Goal: Task Accomplishment & Management: Use online tool/utility

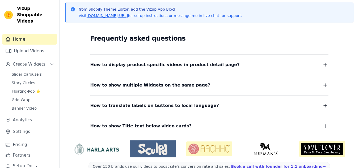
scroll to position [130, 0]
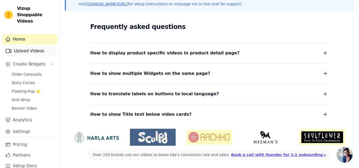
click at [20, 47] on link "Upload Videos" at bounding box center [29, 51] width 55 height 11
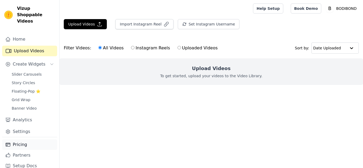
click at [19, 140] on link "Pricing" at bounding box center [29, 145] width 55 height 11
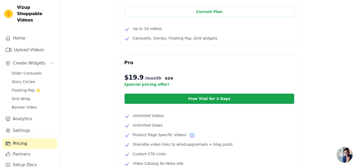
scroll to position [80, 0]
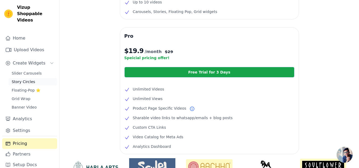
click at [27, 79] on span "Story Circles" at bounding box center [23, 81] width 23 height 5
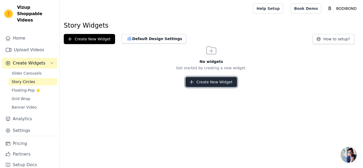
click at [198, 78] on button "Create New Widget" at bounding box center [210, 82] width 51 height 10
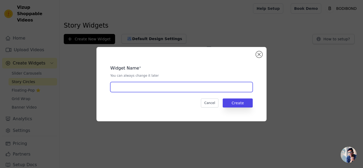
click at [187, 88] on input "text" at bounding box center [181, 87] width 142 height 10
type input "Product page Bodibond"
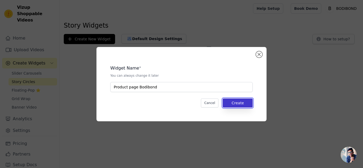
click at [232, 104] on button "Create" at bounding box center [238, 103] width 30 height 9
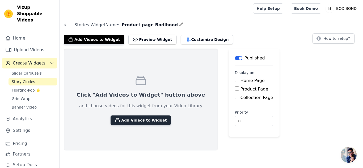
click at [154, 121] on button "Add Videos to Widget" at bounding box center [141, 121] width 60 height 10
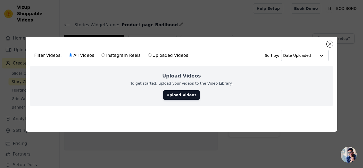
click at [102, 54] on input "Instagram Reels" at bounding box center [103, 54] width 3 height 3
radio input "true"
click at [69, 53] on input "All Videos" at bounding box center [70, 54] width 3 height 3
radio input "true"
click at [330, 43] on button "Close modal" at bounding box center [330, 44] width 6 height 6
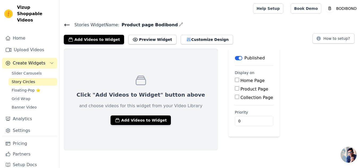
click at [235, 87] on input "Product Page" at bounding box center [237, 88] width 4 height 4
checkbox input "true"
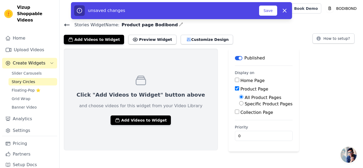
click at [239, 103] on div "Specific Product Pages" at bounding box center [265, 104] width 53 height 6
click at [239, 105] on input "Specific Product Pages" at bounding box center [241, 103] width 4 height 4
radio input "true"
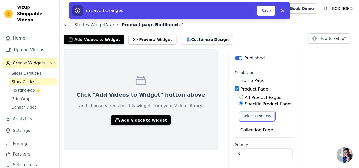
click at [239, 113] on button "Select Products" at bounding box center [257, 116] width 36 height 9
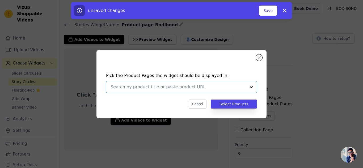
click at [231, 89] on input "text" at bounding box center [179, 87] width 136 height 6
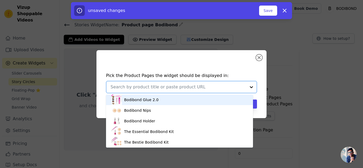
click at [184, 100] on div "Bodibond Glue 2.0" at bounding box center [179, 100] width 136 height 11
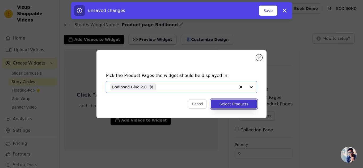
click at [243, 107] on button "Select Products" at bounding box center [234, 104] width 46 height 9
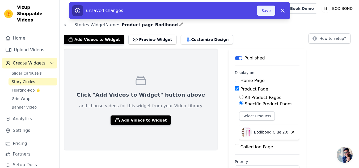
click at [267, 11] on button "Save" at bounding box center [266, 11] width 18 height 10
click at [269, 11] on button "Save" at bounding box center [266, 11] width 18 height 10
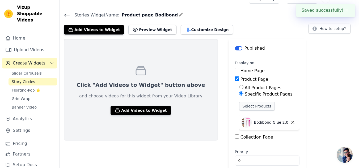
scroll to position [18, 0]
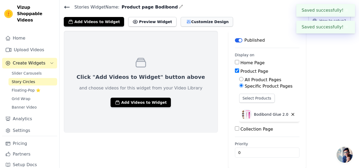
click at [189, 20] on button "Customize Design" at bounding box center [207, 22] width 52 height 10
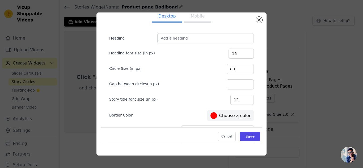
scroll to position [0, 0]
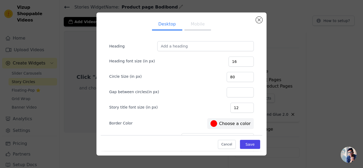
click at [193, 26] on button "Mobile" at bounding box center [197, 25] width 27 height 12
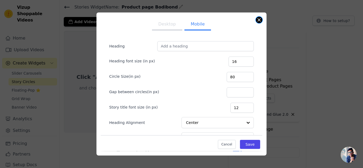
click at [258, 19] on button "Close modal" at bounding box center [259, 20] width 6 height 6
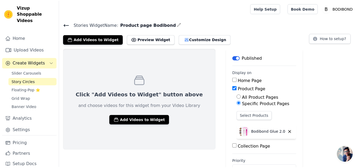
scroll to position [18, 0]
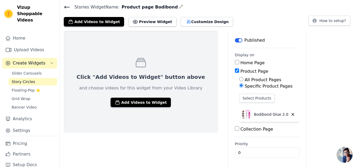
click at [348, 154] on span "Open chat" at bounding box center [345, 155] width 16 height 16
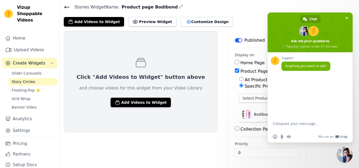
click at [299, 128] on textarea "Compose your message..." at bounding box center [304, 126] width 63 height 10
type textarea "Hi is it possible to make my story circles rectangle shape?"
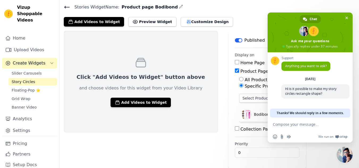
scroll to position [0, 0]
click at [321, 124] on textarea "like normal tik tok format 9.16" at bounding box center [304, 124] width 63 height 5
type textarea "like normal tik tok format 16.9"
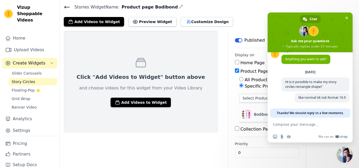
scroll to position [7, 0]
click at [346, 157] on span "Close chat" at bounding box center [345, 155] width 16 height 16
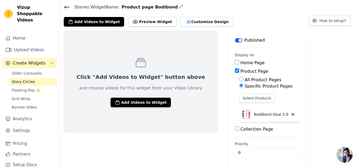
scroll to position [51, 0]
click at [348, 153] on span "Open chat" at bounding box center [345, 155] width 16 height 16
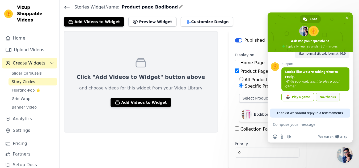
click at [324, 98] on div "No, thanks" at bounding box center [328, 97] width 24 height 9
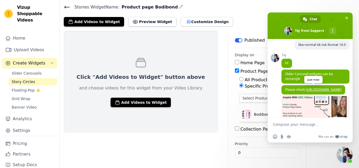
scroll to position [73, 0]
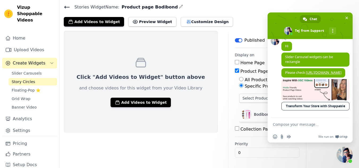
click at [312, 108] on link "Transform Your Store with Shoppable Videos" at bounding box center [315, 106] width 68 height 9
click at [307, 125] on textarea "Compose your message..." at bounding box center [304, 124] width 63 height 5
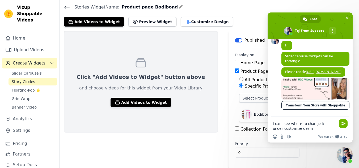
type textarea "i cant see where to change it under customize desing"
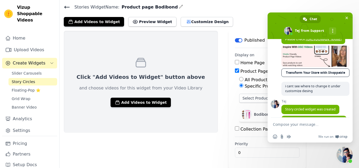
scroll to position [125, 0]
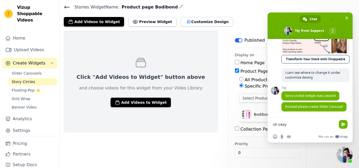
type textarea "oh okay"
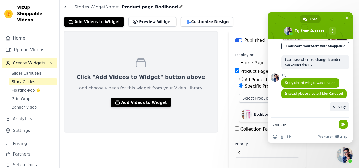
scroll to position [138, 0]
type textarea "can this still go on product page"
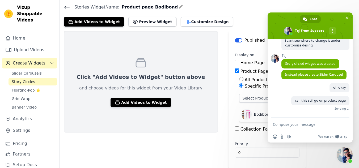
type textarea "u"
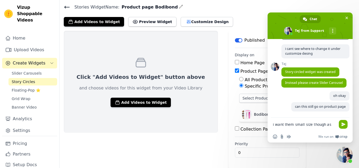
scroll to position [150, 0]
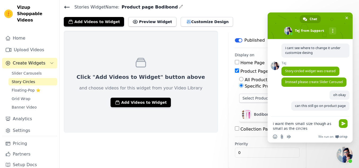
type textarea "i want them small size though as small as the circles"
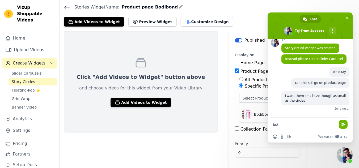
scroll to position [164, 0]
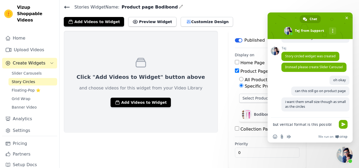
type textarea "but veritcal format is this possible"
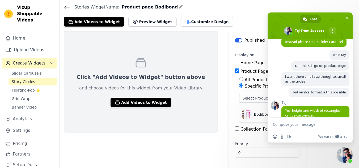
scroll to position [198, 0]
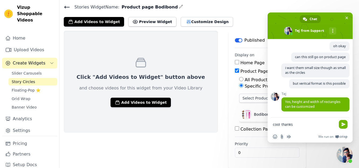
type textarea "cool thanks"
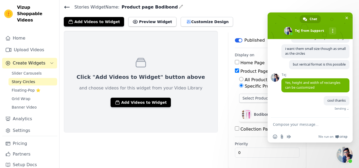
scroll to position [212, 0]
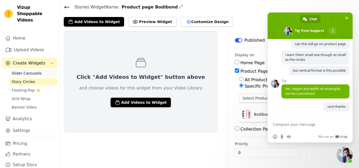
click at [34, 71] on span "Slider Carousels" at bounding box center [27, 73] width 30 height 5
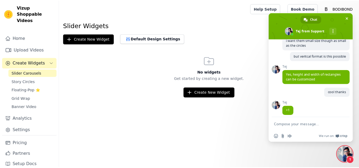
scroll to position [230, 0]
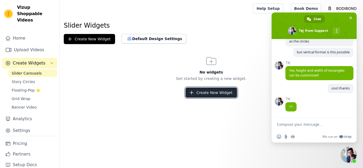
click at [208, 91] on button "Create New Widget" at bounding box center [210, 93] width 51 height 10
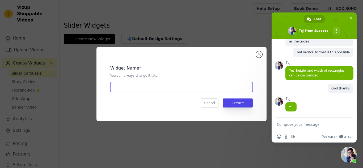
click at [195, 82] on input "text" at bounding box center [181, 87] width 142 height 10
type input "Product page Bodibond"
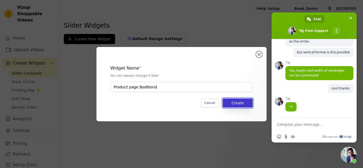
click at [237, 101] on button "Create" at bounding box center [238, 103] width 30 height 9
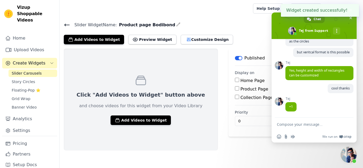
click at [235, 89] on input "Product Page" at bounding box center [237, 88] width 4 height 4
checkbox input "true"
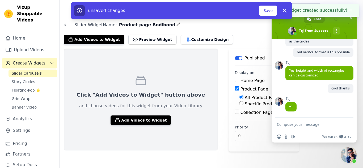
click at [245, 103] on label "Specific Product Pages" at bounding box center [269, 104] width 48 height 5
click at [239, 103] on input "Specific Product Pages" at bounding box center [241, 103] width 4 height 4
radio input "true"
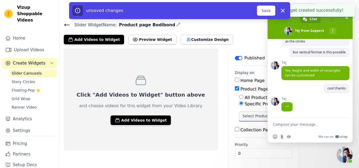
click at [239, 116] on button "Select Products" at bounding box center [257, 116] width 36 height 9
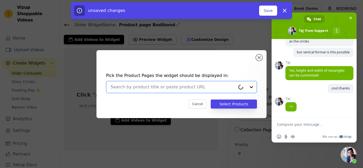
click at [178, 85] on input "text" at bounding box center [173, 87] width 125 height 6
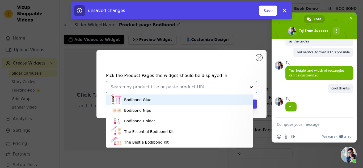
click at [178, 100] on div "Bodibond Glue" at bounding box center [179, 100] width 136 height 11
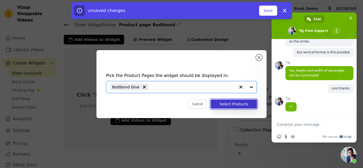
click at [236, 108] on button "Select Products" at bounding box center [234, 104] width 46 height 9
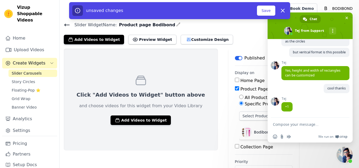
click at [345, 158] on span "Close chat" at bounding box center [345, 155] width 16 height 16
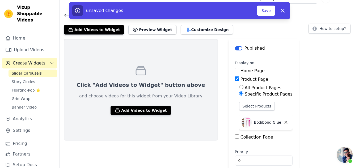
scroll to position [18, 0]
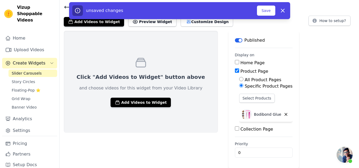
click at [297, 99] on div "Click "Add Videos to Widget" button above and choose videos for this widget fro…" at bounding box center [209, 100] width 299 height 138
click at [137, 102] on button "Add Videos to Widget" at bounding box center [141, 103] width 60 height 10
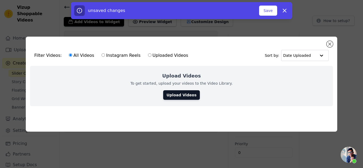
click at [148, 52] on label "Uploaded Videos" at bounding box center [168, 55] width 41 height 7
click at [148, 53] on input "Uploaded Videos" at bounding box center [149, 54] width 3 height 3
radio input "true"
click at [109, 53] on label "Instagram Reels" at bounding box center [120, 55] width 39 height 7
click at [105, 53] on input "Instagram Reels" at bounding box center [103, 54] width 3 height 3
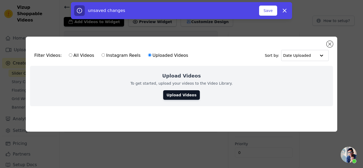
radio input "true"
drag, startPoint x: 77, startPoint y: 53, endPoint x: 85, endPoint y: 54, distance: 8.3
click at [77, 53] on label "All Videos" at bounding box center [82, 55] width 26 height 7
click at [72, 53] on input "All Videos" at bounding box center [70, 54] width 3 height 3
radio input "true"
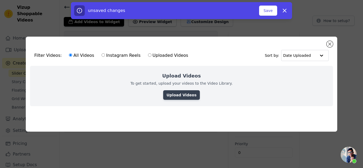
click at [181, 95] on link "Upload Videos" at bounding box center [181, 95] width 36 height 10
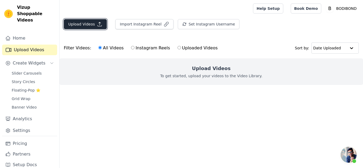
click at [101, 25] on button "Upload Videos" at bounding box center [85, 24] width 43 height 10
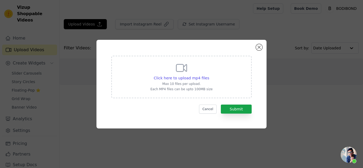
click at [183, 69] on icon at bounding box center [181, 67] width 10 height 7
click at [209, 75] on input "Click here to upload mp4 files Max 10 files per upload. Each MP4 files can be u…" at bounding box center [209, 75] width 0 height 0
click at [255, 45] on div "Click here to upload mp4 files Max 10 files per upload. Each MP4 files can be u…" at bounding box center [181, 84] width 170 height 89
click at [256, 46] on button "Close modal" at bounding box center [259, 47] width 6 height 6
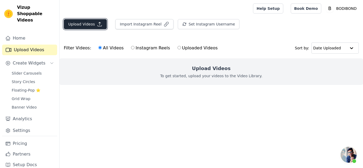
click at [91, 26] on button "Upload Videos" at bounding box center [85, 24] width 43 height 10
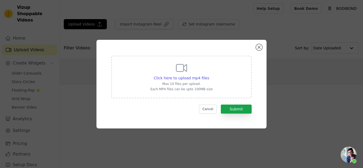
click at [234, 114] on div "Click here to upload mp4 files Max 10 files per upload. Each MP4 files can be u…" at bounding box center [181, 84] width 151 height 70
click at [239, 105] on button "Submit" at bounding box center [236, 109] width 31 height 9
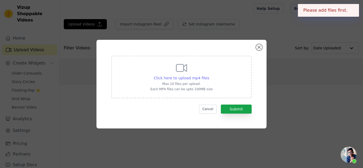
click at [180, 77] on span "Click here to upload mp4 files" at bounding box center [182, 78] width 56 height 4
click at [209, 75] on input "Click here to upload mp4 files Max 10 files per upload. Each MP4 files can be u…" at bounding box center [209, 75] width 0 height 0
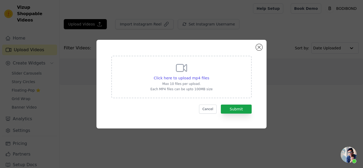
click at [231, 121] on div "Click here to upload mp4 files Max 10 files per upload. Each MP4 files can be u…" at bounding box center [181, 84] width 170 height 89
click at [235, 115] on div "Click here to upload mp4 files Max 10 files per upload. Each MP4 files can be u…" at bounding box center [181, 84] width 151 height 70
click at [236, 111] on button "Submit" at bounding box center [236, 109] width 31 height 9
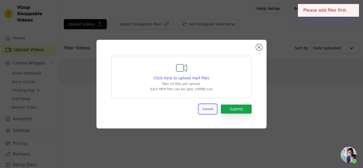
click at [208, 105] on button "Cancel" at bounding box center [208, 109] width 18 height 9
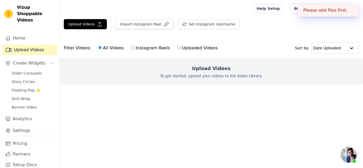
click at [189, 66] on div "Upload Videos To get started, upload your videos to the Video Library." at bounding box center [211, 71] width 303 height 27
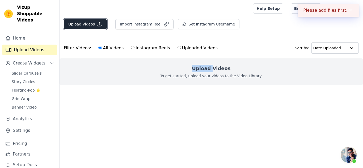
click at [88, 22] on button "Upload Videos" at bounding box center [85, 24] width 43 height 10
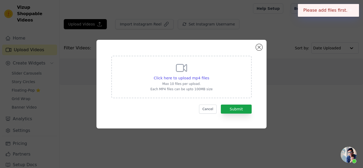
click at [186, 69] on icon at bounding box center [181, 68] width 13 height 13
click at [209, 75] on input "Click here to upload mp4 files Max 10 files per upload. Each MP4 files can be u…" at bounding box center [209, 75] width 0 height 0
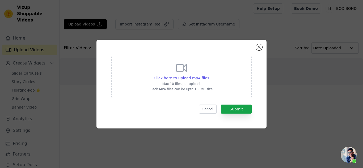
click at [255, 49] on div "Click here to upload mp4 files Max 10 files per upload. Each MP4 files can be u…" at bounding box center [181, 84] width 170 height 89
click at [261, 47] on button "Close modal" at bounding box center [259, 47] width 6 height 6
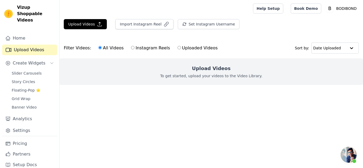
drag, startPoint x: 231, startPoint y: 86, endPoint x: 229, endPoint y: 77, distance: 9.1
click at [231, 86] on ul at bounding box center [211, 89] width 303 height 9
click at [228, 75] on p "To get started, upload your videos to the Video Library." at bounding box center [211, 75] width 102 height 5
click at [90, 26] on button "Upload Videos" at bounding box center [85, 24] width 43 height 10
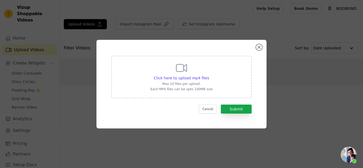
click at [180, 82] on p "Max 10 files per upload." at bounding box center [181, 84] width 62 height 4
click at [209, 75] on input "Click here to upload mp4 files Max 10 files per upload. Each MP4 files can be u…" at bounding box center [209, 75] width 0 height 0
click at [192, 79] on span "Click here to upload mp4 files" at bounding box center [182, 78] width 56 height 4
click at [209, 75] on input "Click here to upload mp4 files Max 10 files per upload. Each MP4 files can be u…" at bounding box center [209, 75] width 0 height 0
click at [190, 80] on span "Click here to upload mp4 files" at bounding box center [182, 78] width 56 height 4
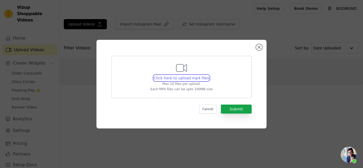
click at [209, 75] on input "Click here to upload mp4 files Max 10 files per upload. Each MP4 files can be u…" at bounding box center [209, 75] width 0 height 0
type input "C:\fakepath\ec870051f03549aea5610ebd4fadcc64.HD-720p-4.5Mbps-50406754.mp4"
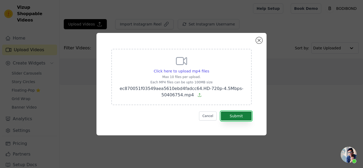
click at [243, 116] on button "Submit" at bounding box center [236, 116] width 31 height 9
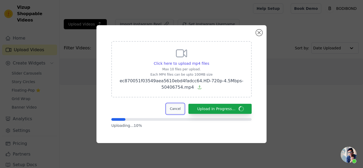
click at [181, 108] on button "Cancel" at bounding box center [175, 109] width 18 height 10
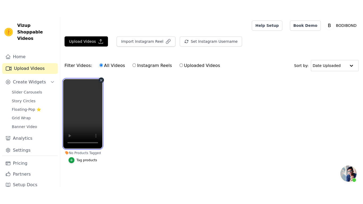
scroll to position [235, 0]
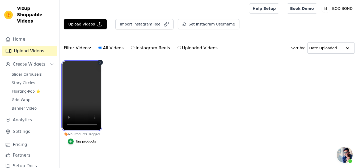
click at [89, 100] on video at bounding box center [81, 95] width 39 height 69
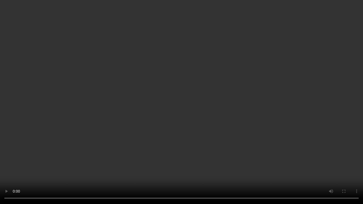
click at [280, 162] on video at bounding box center [181, 102] width 363 height 204
click at [279, 162] on video at bounding box center [181, 102] width 363 height 204
click at [252, 140] on video at bounding box center [181, 102] width 363 height 204
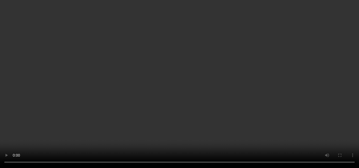
scroll to position [235, 0]
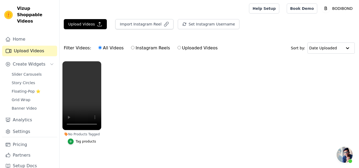
click at [123, 94] on ul "No Products Tagged Tag products" at bounding box center [209, 108] width 299 height 100
click at [87, 143] on div "Tag products" at bounding box center [86, 142] width 20 height 4
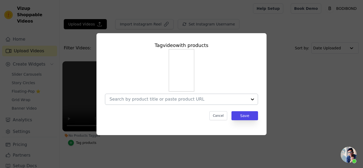
click at [188, 102] on input "No Products Tagged Tag video with products Cancel Save Tag products" at bounding box center [178, 99] width 138 height 5
click at [256, 90] on div at bounding box center [181, 77] width 153 height 56
click at [223, 117] on button "Cancel" at bounding box center [218, 115] width 18 height 9
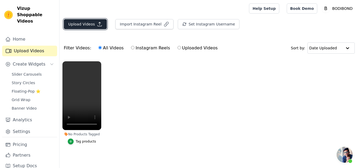
click at [99, 24] on icon "button" at bounding box center [99, 24] width 5 height 5
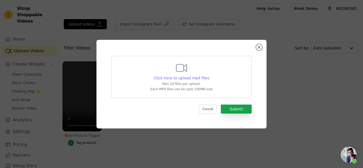
click at [188, 78] on span "Click here to upload mp4 files" at bounding box center [182, 78] width 56 height 4
click at [209, 75] on input "Click here to upload mp4 files Max 10 files per upload. Each MP4 files can be u…" at bounding box center [209, 75] width 0 height 0
click at [199, 78] on span "Click here to upload mp4 files" at bounding box center [182, 78] width 56 height 4
click at [209, 75] on input "Click here to upload mp4 files Max 10 files per upload. Each MP4 files can be u…" at bounding box center [209, 75] width 0 height 0
type input "C:\fakepath\832fa327-7765-44b0-ad5f-88298e5a5700.mp4"
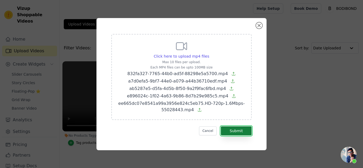
click at [234, 130] on button "Submit" at bounding box center [236, 130] width 31 height 9
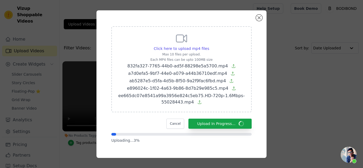
click at [262, 15] on div "Click here to upload mp4 files Max 10 files per upload. Each MP4 files can be u…" at bounding box center [181, 84] width 170 height 148
click at [262, 17] on button "Close modal" at bounding box center [259, 18] width 6 height 6
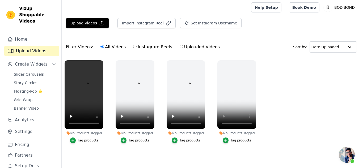
scroll to position [0, 0]
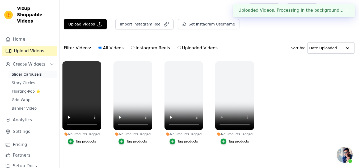
click at [33, 71] on link "Slider Carousels" at bounding box center [33, 74] width 49 height 7
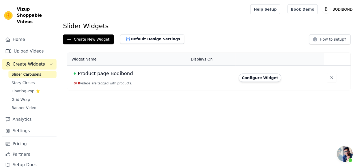
scroll to position [235, 0]
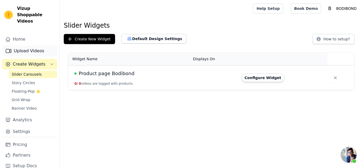
click at [37, 46] on link "Upload Videos" at bounding box center [29, 51] width 55 height 11
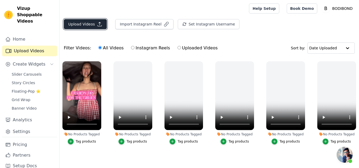
click at [97, 21] on button "Upload Videos" at bounding box center [85, 24] width 43 height 10
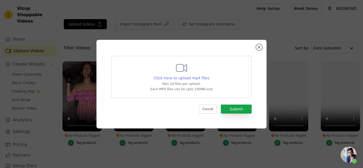
click at [183, 80] on span "Click here to upload mp4 files" at bounding box center [182, 78] width 56 height 4
click at [209, 75] on input "Click here to upload mp4 files Max 10 files per upload. Each MP4 files can be u…" at bounding box center [209, 75] width 0 height 0
type input "C:\fakepath\7362fe11-453f-48d6-9ecb-d294d21d17f9.mp4"
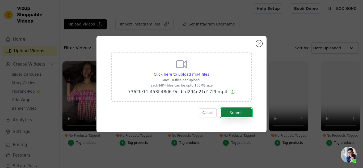
click at [248, 113] on button "Submit" at bounding box center [236, 112] width 31 height 9
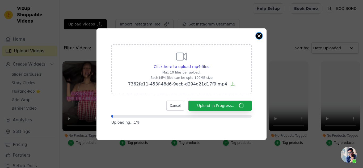
click at [257, 37] on button "Close modal" at bounding box center [259, 36] width 6 height 6
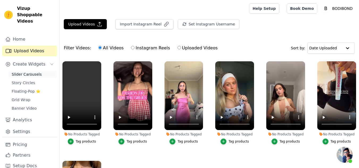
click at [27, 72] on span "Slider Carousels" at bounding box center [27, 74] width 30 height 5
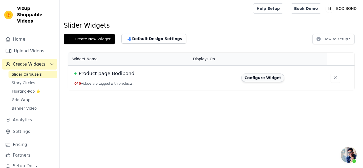
click at [264, 79] on button "Configure Widget" at bounding box center [262, 78] width 43 height 9
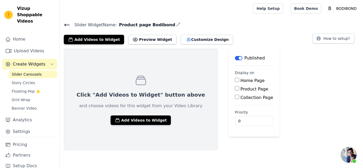
click at [235, 88] on div "Product Page" at bounding box center [254, 89] width 38 height 6
click at [235, 89] on input "Product Page" at bounding box center [237, 88] width 4 height 4
checkbox input "true"
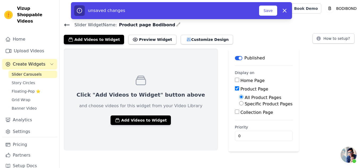
click at [239, 105] on input "Specific Product Pages" at bounding box center [241, 103] width 4 height 4
radio input "true"
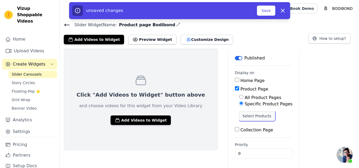
click at [239, 113] on button "Select Products" at bounding box center [257, 116] width 36 height 9
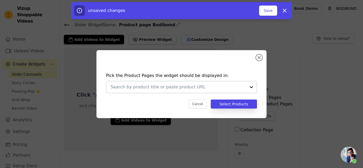
click at [194, 89] on input "text" at bounding box center [179, 87] width 136 height 6
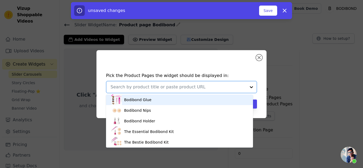
click at [170, 102] on div "Bodibond Glue" at bounding box center [179, 100] width 136 height 11
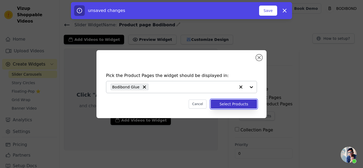
click at [251, 104] on button "Select Products" at bounding box center [234, 104] width 46 height 9
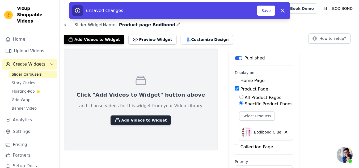
click at [147, 117] on button "Add Videos to Widget" at bounding box center [141, 121] width 60 height 10
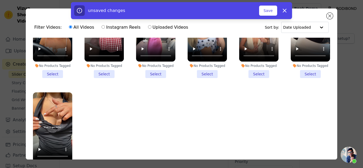
scroll to position [46, 0]
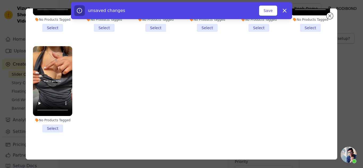
click at [53, 126] on li "No Products Tagged Select" at bounding box center [52, 89] width 39 height 86
click at [0, 0] on input "No Products Tagged Select" at bounding box center [0, 0] width 0 height 0
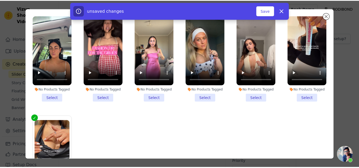
scroll to position [0, 0]
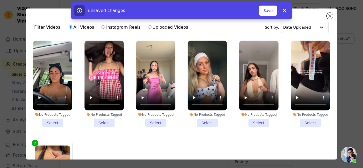
click at [52, 120] on li "No Products Tagged Select" at bounding box center [52, 84] width 39 height 86
click at [0, 0] on input "No Products Tagged Select" at bounding box center [0, 0] width 0 height 0
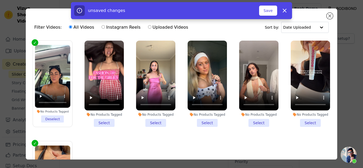
click at [314, 119] on li "No Products Tagged Select" at bounding box center [310, 84] width 39 height 86
click at [0, 0] on input "No Products Tagged Select" at bounding box center [0, 0] width 0 height 0
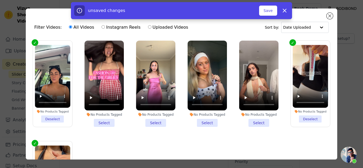
click at [259, 121] on li "No Products Tagged Select" at bounding box center [258, 84] width 39 height 86
click at [0, 0] on input "No Products Tagged Select" at bounding box center [0, 0] width 0 height 0
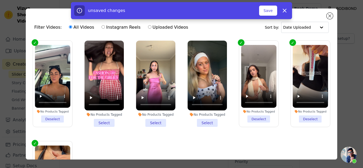
click at [201, 119] on li "No Products Tagged Select" at bounding box center [207, 84] width 39 height 86
click at [0, 0] on input "No Products Tagged Select" at bounding box center [0, 0] width 0 height 0
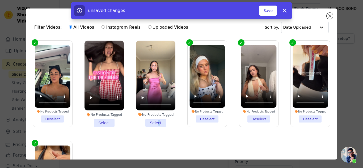
click at [156, 121] on li "No Products Tagged Select" at bounding box center [155, 84] width 39 height 86
click at [106, 123] on li "No Products Tagged Select" at bounding box center [104, 84] width 39 height 86
click at [0, 0] on input "No Products Tagged Select" at bounding box center [0, 0] width 0 height 0
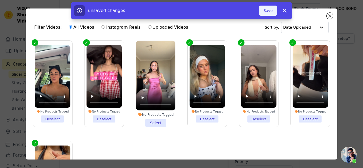
click at [266, 8] on button "Save" at bounding box center [268, 11] width 18 height 10
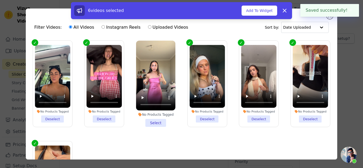
click at [150, 119] on li "No Products Tagged Select" at bounding box center [155, 84] width 39 height 86
click at [0, 0] on input "No Products Tagged Select" at bounding box center [0, 0] width 0 height 0
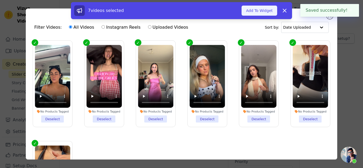
click at [269, 10] on button "Add To Widget" at bounding box center [260, 11] width 36 height 10
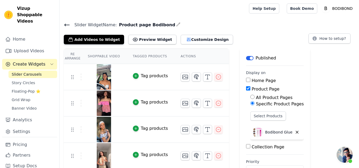
click at [141, 76] on div "Tag products" at bounding box center [154, 76] width 27 height 6
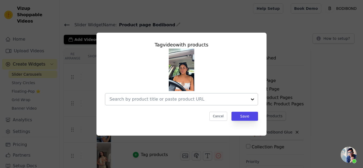
click at [244, 102] on input "text" at bounding box center [178, 99] width 138 height 6
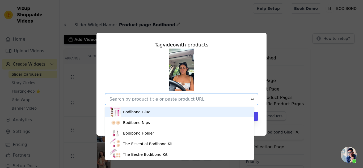
click at [174, 110] on div "Bodibond Glue" at bounding box center [179, 112] width 138 height 11
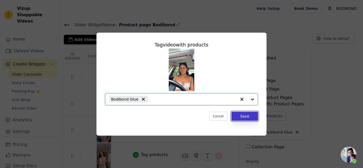
click at [246, 117] on button "Save" at bounding box center [244, 116] width 27 height 9
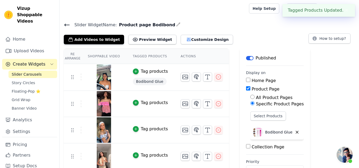
click at [145, 102] on div "Tag products" at bounding box center [154, 103] width 27 height 6
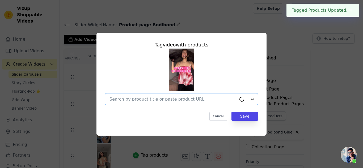
click at [184, 99] on input "text" at bounding box center [172, 99] width 127 height 6
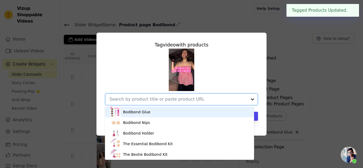
click at [187, 109] on div "Bodibond Glue" at bounding box center [179, 112] width 138 height 11
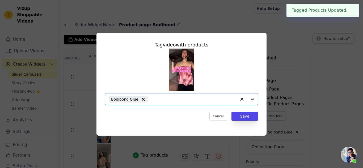
click at [258, 117] on div "Tag video with products Option Bodibond Glue, selected. Select is focused, type…" at bounding box center [182, 81] width 162 height 88
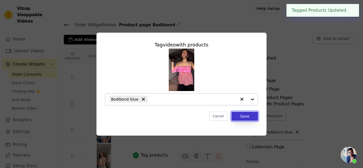
click at [247, 116] on button "Save" at bounding box center [244, 116] width 27 height 9
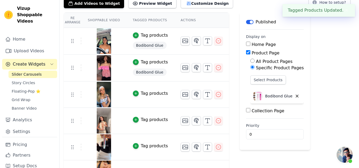
scroll to position [44, 0]
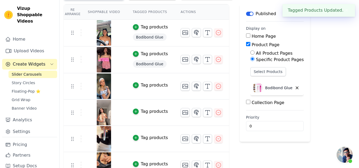
click at [141, 83] on div "Tag products" at bounding box center [154, 85] width 27 height 6
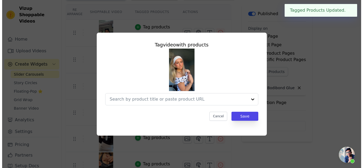
scroll to position [0, 0]
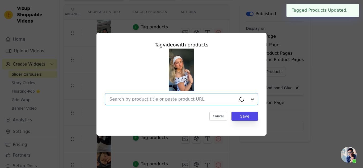
click at [157, 100] on input "text" at bounding box center [172, 99] width 127 height 6
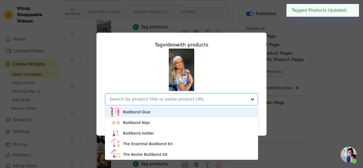
click at [169, 111] on div "Bodibond Glue" at bounding box center [181, 112] width 142 height 11
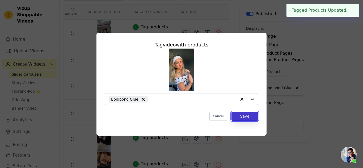
click at [244, 119] on button "Save" at bounding box center [244, 116] width 27 height 9
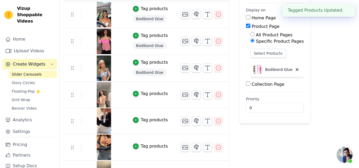
scroll to position [71, 0]
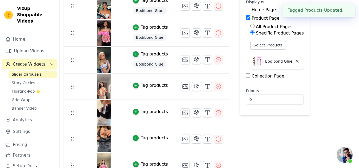
click at [143, 86] on div "Tag products" at bounding box center [154, 85] width 27 height 6
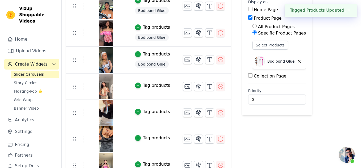
scroll to position [0, 0]
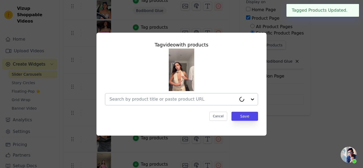
click at [158, 102] on input "text" at bounding box center [172, 99] width 127 height 6
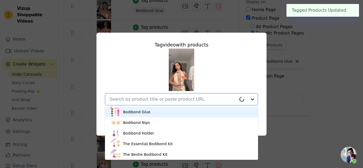
click at [157, 111] on div "Bodibond Glue" at bounding box center [181, 112] width 142 height 11
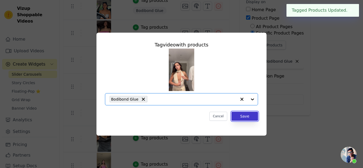
click at [246, 118] on button "Save" at bounding box center [244, 116] width 27 height 9
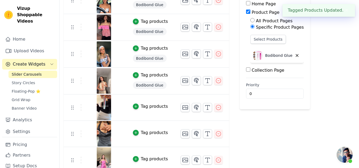
scroll to position [82, 0]
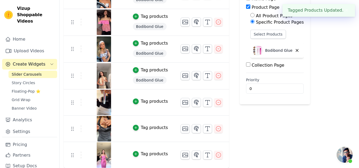
click at [149, 103] on div "Tag products" at bounding box center [154, 101] width 27 height 6
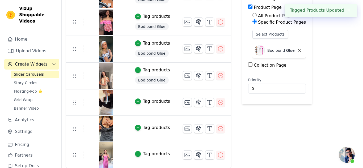
scroll to position [0, 0]
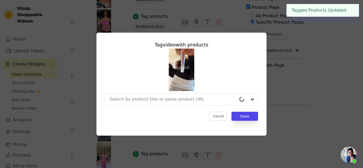
click at [161, 105] on div "Tag video with products Cancel Save" at bounding box center [182, 81] width 162 height 88
click at [162, 104] on div at bounding box center [172, 100] width 127 height 12
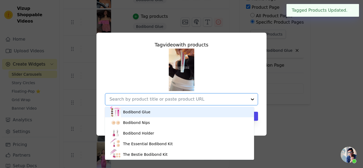
click at [166, 112] on div "Bodibond Glue" at bounding box center [179, 112] width 138 height 11
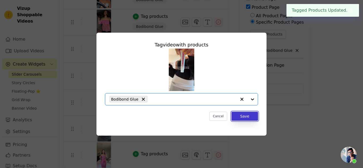
click at [247, 117] on button "Save" at bounding box center [244, 116] width 27 height 9
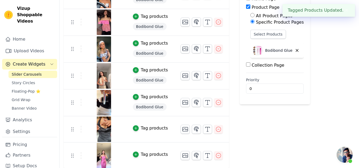
scroll to position [82, 0]
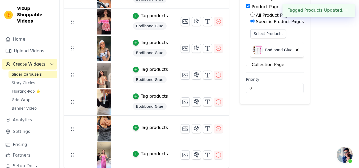
click at [151, 126] on div "Tag products" at bounding box center [154, 128] width 27 height 6
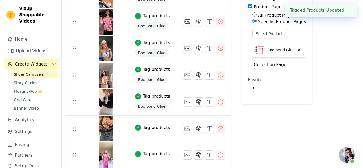
scroll to position [0, 0]
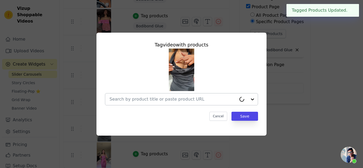
click at [155, 102] on input "text" at bounding box center [172, 99] width 127 height 6
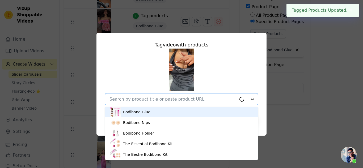
click at [158, 114] on div "Bodibond Glue" at bounding box center [181, 112] width 142 height 11
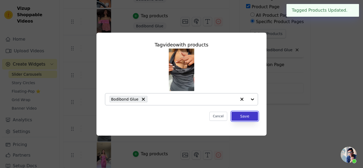
click at [236, 117] on button "Save" at bounding box center [244, 116] width 27 height 9
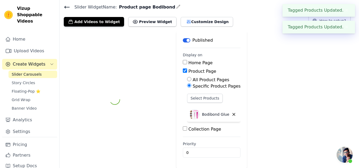
scroll to position [82, 0]
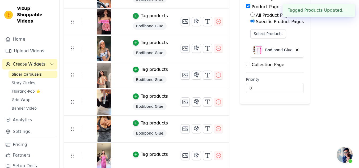
click at [153, 154] on div "Tag products" at bounding box center [154, 154] width 27 height 6
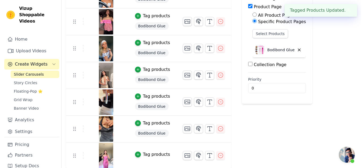
scroll to position [0, 0]
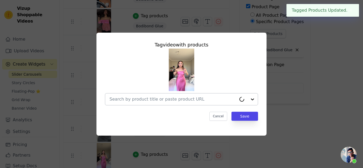
click at [145, 105] on div at bounding box center [181, 99] width 153 height 12
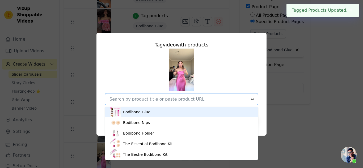
click at [152, 114] on div "Bodibond Glue" at bounding box center [181, 112] width 142 height 11
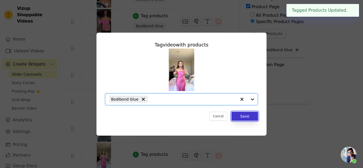
click at [249, 116] on button "Save" at bounding box center [244, 116] width 27 height 9
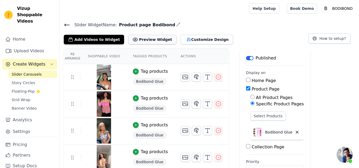
click at [153, 37] on button "Preview Widget" at bounding box center [152, 40] width 48 height 10
click at [326, 39] on button "How to setup?" at bounding box center [330, 38] width 42 height 10
click at [187, 41] on button "Customize Design" at bounding box center [207, 40] width 52 height 10
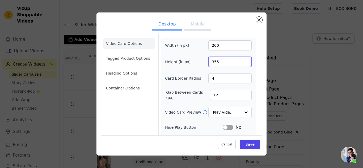
click at [243, 65] on input "355" at bounding box center [229, 62] width 43 height 10
click at [233, 61] on input "355" at bounding box center [229, 62] width 43 height 10
click at [233, 61] on input "480160" at bounding box center [229, 62] width 43 height 10
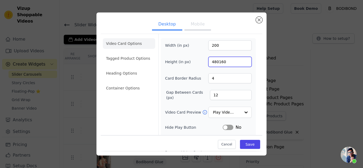
click at [233, 61] on input "480160" at bounding box center [229, 62] width 43 height 10
type input "160"
click at [232, 54] on div "Width (in px) 200 Height (in px) 160 Card Border Radius 4 Gap Between Cards (px…" at bounding box center [208, 119] width 87 height 158
click at [233, 48] on input "200" at bounding box center [229, 45] width 43 height 10
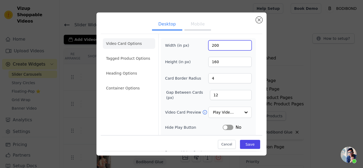
click at [233, 48] on input "200" at bounding box center [229, 45] width 43 height 10
click at [233, 48] on input "2" at bounding box center [229, 45] width 43 height 10
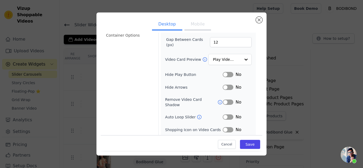
scroll to position [53, 0]
type input "85"
click at [240, 60] on div at bounding box center [245, 59] width 11 height 11
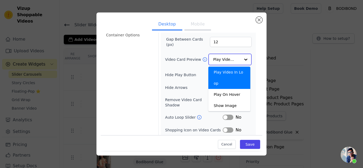
click at [240, 60] on div at bounding box center [245, 59] width 11 height 11
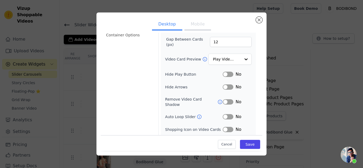
click at [256, 59] on div "Video Card Options Tagged Product Options Heading Options Container Options Wid…" at bounding box center [182, 65] width 162 height 169
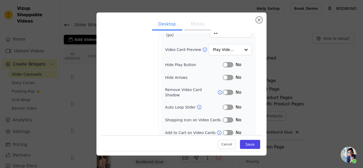
scroll to position [0, 0]
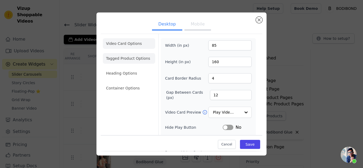
click at [131, 58] on li "Tagged Product Options" at bounding box center [129, 58] width 52 height 11
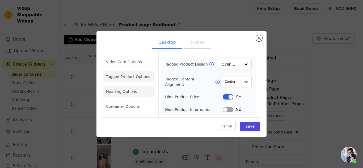
click at [134, 89] on li "Heading Options" at bounding box center [129, 91] width 52 height 11
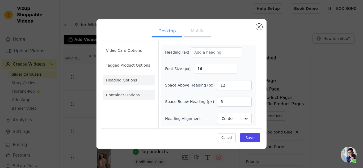
click at [132, 91] on li "Container Options" at bounding box center [129, 95] width 52 height 11
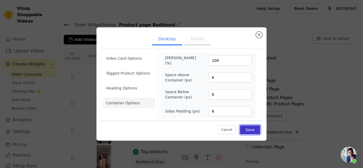
click at [251, 128] on button "Save" at bounding box center [250, 129] width 20 height 9
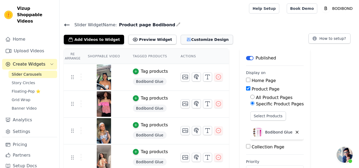
click at [181, 41] on button "Customize Design" at bounding box center [207, 40] width 52 height 10
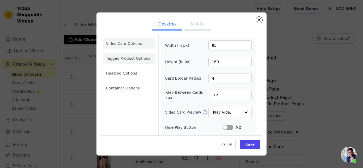
click at [125, 56] on li "Tagged Product Options" at bounding box center [129, 58] width 52 height 11
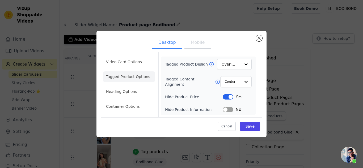
click at [227, 110] on button "Label" at bounding box center [228, 109] width 11 height 5
click at [129, 93] on li "Heading Options" at bounding box center [129, 91] width 52 height 11
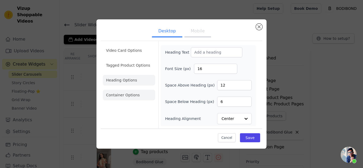
click at [129, 96] on li "Container Options" at bounding box center [129, 95] width 52 height 11
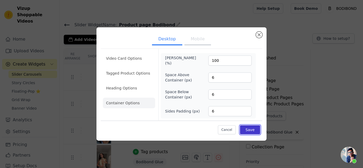
click at [250, 130] on button "Save" at bounding box center [250, 129] width 20 height 9
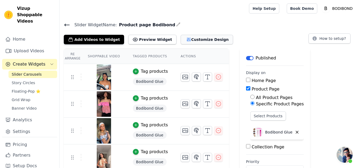
click at [183, 37] on button "Customize Design" at bounding box center [207, 40] width 52 height 10
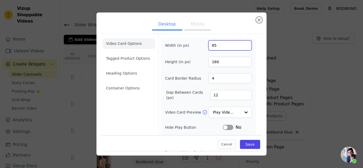
click at [228, 45] on input "85" at bounding box center [229, 45] width 43 height 10
click at [228, 46] on input "27" at bounding box center [229, 45] width 43 height 10
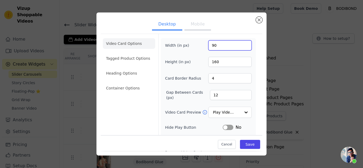
type input "90"
click at [229, 35] on form "Width (in px) 90 Height (in px) 160 Card Border Radius 4 Gap Between Cards (px)…" at bounding box center [208, 118] width 100 height 169
click at [132, 58] on li "Tagged Product Options" at bounding box center [129, 58] width 52 height 11
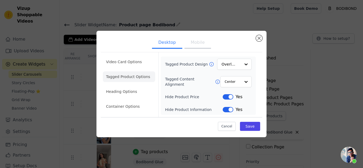
click at [137, 83] on ul "Video Card Options Tagged Product Options Heading Options Container Options" at bounding box center [129, 84] width 52 height 60
click at [136, 89] on li "Heading Options" at bounding box center [129, 91] width 52 height 11
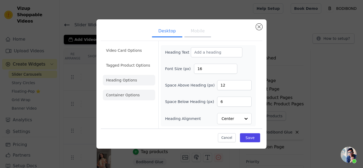
click at [133, 97] on li "Container Options" at bounding box center [129, 95] width 52 height 11
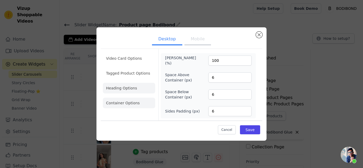
click at [129, 86] on li "Heading Options" at bounding box center [129, 88] width 52 height 11
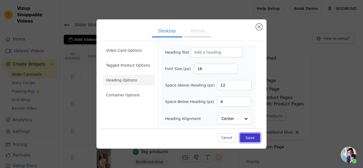
click at [253, 138] on button "Save" at bounding box center [250, 137] width 20 height 9
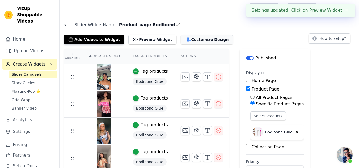
click at [187, 42] on button "Customize Design" at bounding box center [207, 40] width 52 height 10
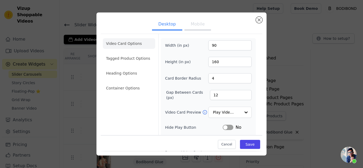
click at [200, 26] on button "Mobile" at bounding box center [197, 25] width 27 height 12
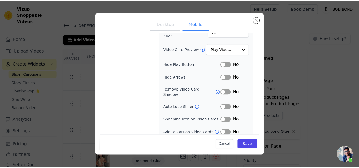
scroll to position [75, 0]
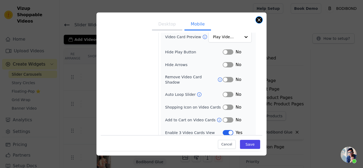
click at [261, 19] on button "Close modal" at bounding box center [259, 20] width 6 height 6
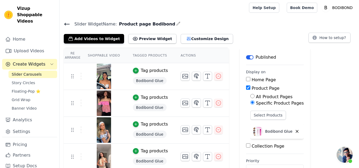
scroll to position [0, 0]
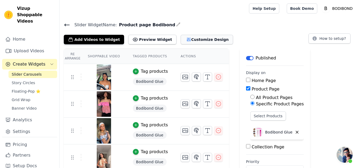
click at [190, 40] on button "Customize Design" at bounding box center [207, 40] width 52 height 10
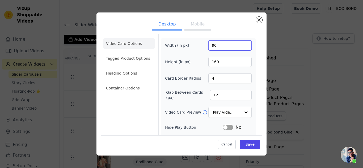
click at [219, 44] on input "90" at bounding box center [229, 45] width 43 height 10
type input "80"
click at [220, 60] on input "160" at bounding box center [229, 62] width 43 height 10
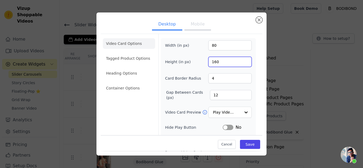
click at [220, 60] on input "160" at bounding box center [229, 62] width 43 height 10
type input "150"
click at [253, 58] on form "Width (in px) 80 Height (in px) 150 Card Border Radius 4 Gap Between Cards (px)…" at bounding box center [208, 118] width 100 height 169
click at [233, 48] on input "80" at bounding box center [229, 45] width 43 height 10
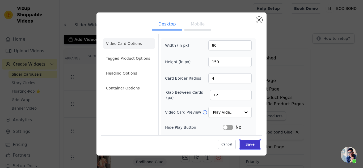
click at [251, 144] on button "Save" at bounding box center [250, 144] width 20 height 9
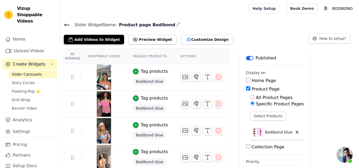
click at [342, 155] on span "Open chat" at bounding box center [345, 155] width 16 height 16
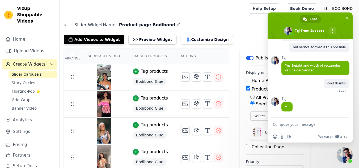
scroll to position [235, 0]
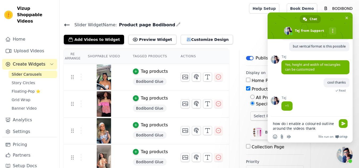
type textarea "how do i enable a coloured outline around the videos thanks"
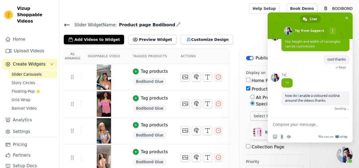
scroll to position [253, 0]
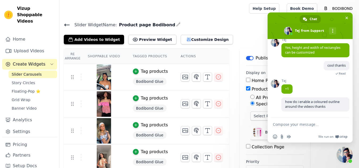
click at [236, 24] on h4 "Slider Widget Name: Product page Bodibond" at bounding box center [209, 24] width 291 height 7
click at [238, 48] on div "Slider Widget Name: Product page Bodibond Add Videos to Widget Preview Widget C…" at bounding box center [209, 136] width 299 height 231
click at [346, 20] on span "Close chat" at bounding box center [347, 18] width 6 height 6
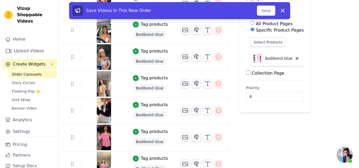
scroll to position [83, 0]
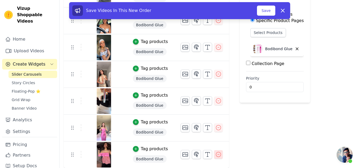
click at [214, 157] on button "button" at bounding box center [218, 154] width 9 height 9
click at [215, 153] on icon "button" at bounding box center [218, 154] width 6 height 6
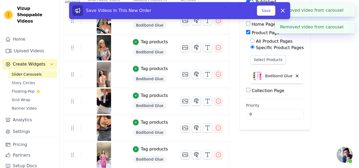
scroll to position [57, 0]
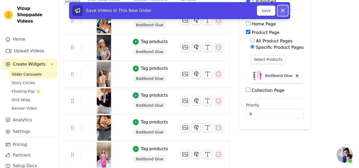
click at [285, 7] on button "Dismiss" at bounding box center [282, 10] width 11 height 11
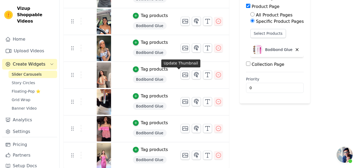
scroll to position [83, 0]
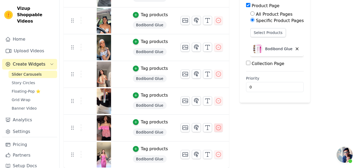
click at [215, 128] on icon "button" at bounding box center [218, 128] width 6 height 6
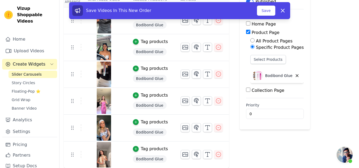
scroll to position [3, 0]
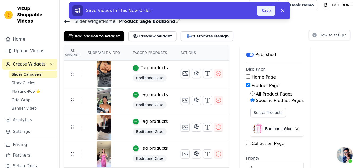
click at [265, 10] on button "Save" at bounding box center [266, 11] width 18 height 10
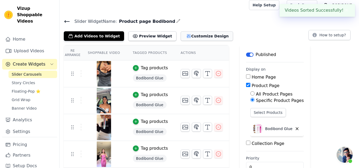
click at [191, 38] on button "Customize Design" at bounding box center [207, 36] width 52 height 10
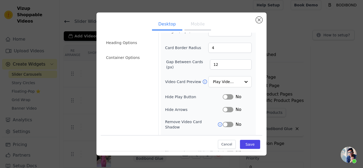
scroll to position [63, 0]
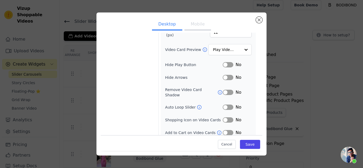
click at [229, 76] on button "Label" at bounding box center [228, 77] width 11 height 5
click at [248, 142] on button "Save" at bounding box center [250, 144] width 20 height 9
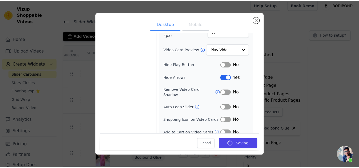
scroll to position [3, 0]
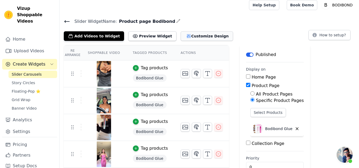
click at [195, 37] on button "Customize Design" at bounding box center [207, 36] width 52 height 10
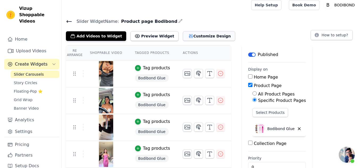
scroll to position [0, 0]
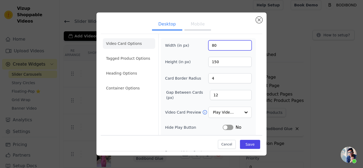
click at [231, 47] on input "80" at bounding box center [229, 45] width 43 height 10
type input "85"
click at [129, 57] on li "Tagged Product Options" at bounding box center [129, 58] width 52 height 11
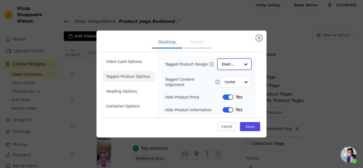
click at [229, 69] on input "Tagged Product Design" at bounding box center [231, 64] width 19 height 11
click at [229, 67] on input "Tagged Product Design" at bounding box center [231, 64] width 19 height 11
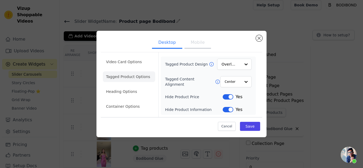
click at [209, 64] on icon at bounding box center [211, 64] width 5 height 5
click at [247, 127] on button "Save" at bounding box center [250, 126] width 20 height 9
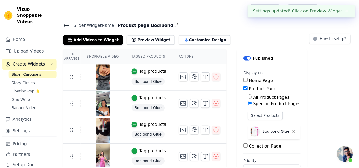
scroll to position [3, 0]
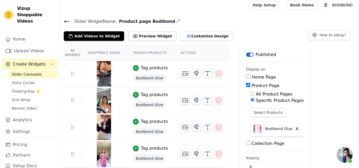
click at [66, 20] on icon at bounding box center [67, 21] width 6 height 6
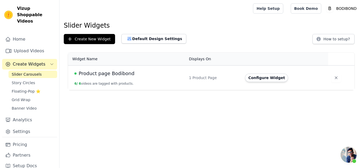
drag, startPoint x: 272, startPoint y: 79, endPoint x: 172, endPoint y: 74, distance: 99.8
click at [172, 74] on tr "Product page Bodibond 6 / 6 videos are tagged with products. 1 Product Page Con…" at bounding box center [211, 78] width 286 height 25
click at [269, 77] on button "Configure Widget" at bounding box center [266, 78] width 43 height 9
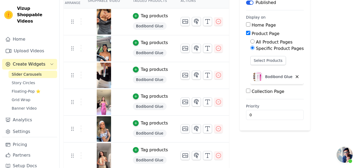
scroll to position [57, 0]
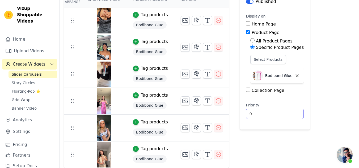
click at [279, 112] on input "0" at bounding box center [275, 114] width 58 height 10
click at [300, 102] on main "Label Published Display on Home Page Product Page All Product Pages Specific Pr…" at bounding box center [275, 61] width 70 height 138
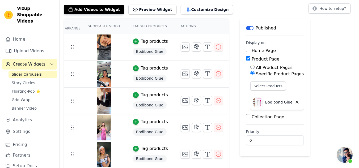
scroll to position [3, 0]
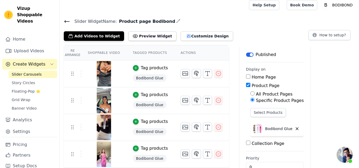
click at [184, 52] on th "Actions" at bounding box center [201, 52] width 55 height 15
click at [139, 51] on th "Tagged Products" at bounding box center [150, 52] width 48 height 15
click at [109, 51] on th "Shoppable Video" at bounding box center [103, 52] width 45 height 15
click at [103, 57] on th "Shoppable Video" at bounding box center [103, 52] width 45 height 15
click at [191, 31] on button "Customize Design" at bounding box center [207, 36] width 52 height 10
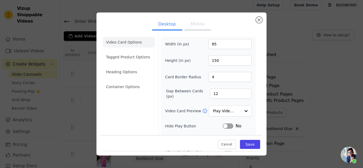
scroll to position [0, 0]
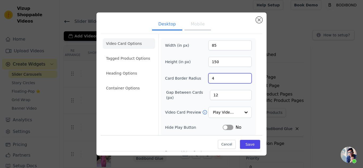
click at [218, 79] on input "4" at bounding box center [229, 78] width 43 height 10
click at [194, 79] on label "Card Border Radius" at bounding box center [183, 78] width 36 height 5
click at [208, 79] on input "4" at bounding box center [229, 78] width 43 height 10
click at [260, 21] on button "Close modal" at bounding box center [259, 20] width 6 height 6
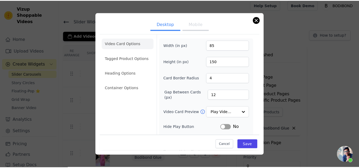
scroll to position [3, 0]
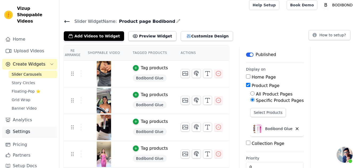
click at [24, 126] on link "Settings" at bounding box center [29, 131] width 55 height 11
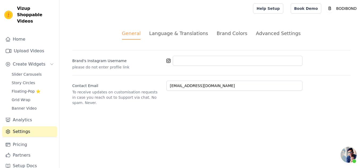
click at [194, 31] on div "Language & Translations" at bounding box center [178, 33] width 59 height 7
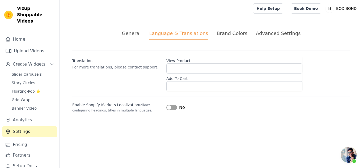
click at [219, 31] on div "Brand Colors" at bounding box center [232, 33] width 31 height 7
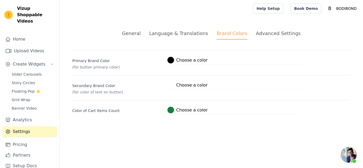
click at [285, 32] on div "Advanced Settings" at bounding box center [278, 33] width 45 height 7
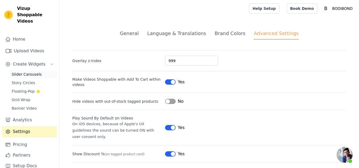
click at [21, 72] on span "Slider Carousels" at bounding box center [27, 74] width 30 height 5
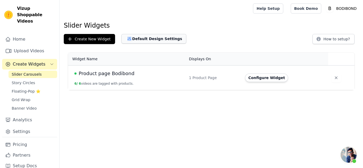
click at [138, 40] on button "Default Design Settings" at bounding box center [153, 39] width 65 height 10
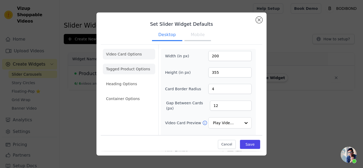
click at [134, 67] on li "Tagged Product Options" at bounding box center [129, 69] width 52 height 11
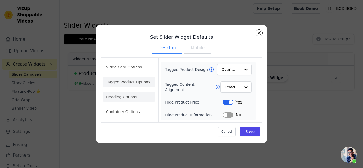
click at [133, 94] on li "Heading Options" at bounding box center [129, 97] width 52 height 11
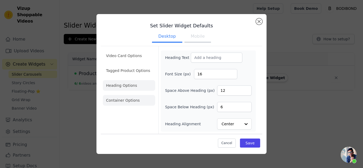
click at [132, 100] on li "Container Options" at bounding box center [129, 100] width 52 height 11
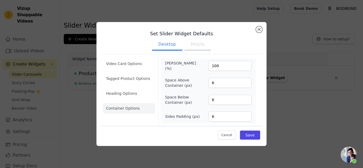
click at [124, 94] on li "Heading Options" at bounding box center [129, 93] width 52 height 11
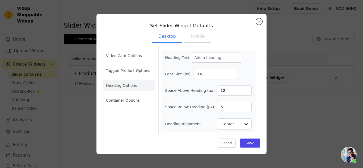
click at [199, 31] on button "Mobile" at bounding box center [197, 37] width 27 height 12
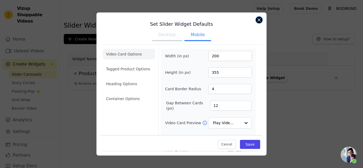
click at [260, 18] on button "Close modal" at bounding box center [259, 20] width 6 height 6
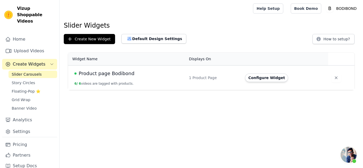
click at [119, 73] on span "Product page Bodibond" at bounding box center [107, 73] width 56 height 7
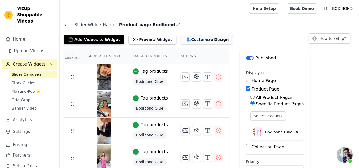
click at [192, 43] on button "Customize Design" at bounding box center [207, 40] width 52 height 10
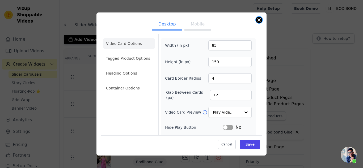
click at [256, 21] on button "Close modal" at bounding box center [259, 20] width 6 height 6
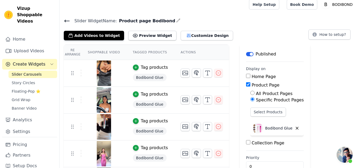
scroll to position [3, 0]
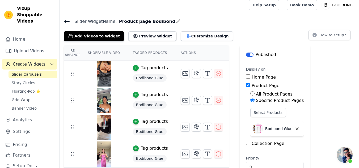
click at [349, 157] on span "Open chat" at bounding box center [345, 155] width 16 height 16
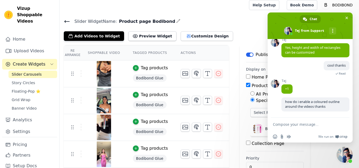
click at [346, 153] on span "Close chat" at bounding box center [345, 155] width 16 height 16
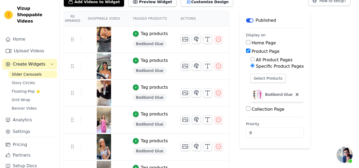
scroll to position [30, 0]
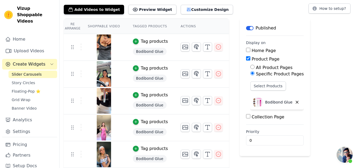
click at [34, 72] on span "Slider Carousels" at bounding box center [27, 74] width 30 height 5
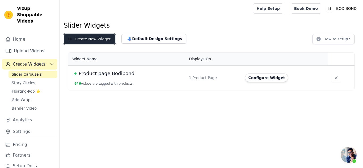
click at [100, 37] on button "Create New Widget" at bounding box center [89, 39] width 51 height 10
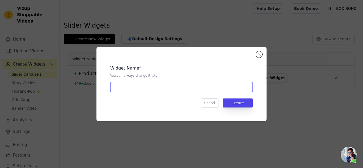
click at [159, 91] on input "text" at bounding box center [181, 87] width 142 height 10
type input "Product Page Nipples"
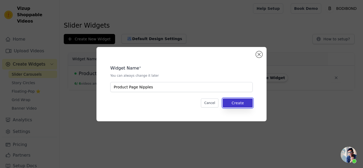
click at [242, 100] on button "Create" at bounding box center [238, 103] width 30 height 9
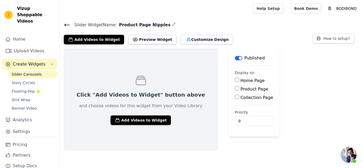
click at [70, 24] on span "Slider Widget Name:" at bounding box center [93, 25] width 47 height 6
click at [67, 24] on icon at bounding box center [67, 25] width 6 height 6
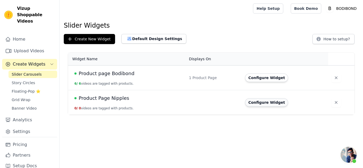
click at [262, 103] on button "Configure Widget" at bounding box center [266, 102] width 43 height 9
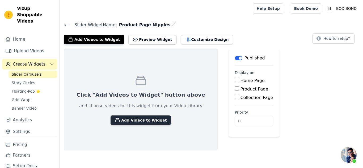
click at [143, 121] on button "Add Videos to Widget" at bounding box center [141, 121] width 60 height 10
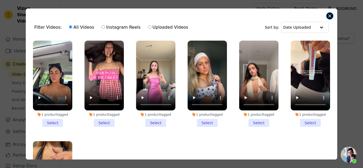
click at [327, 15] on button "Close modal" at bounding box center [330, 16] width 6 height 6
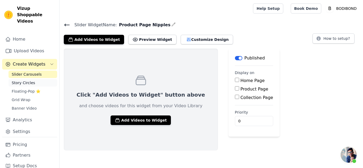
scroll to position [1, 0]
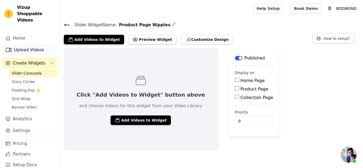
click at [26, 47] on link "Upload Videos" at bounding box center [29, 50] width 55 height 11
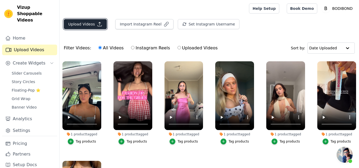
click at [94, 27] on button "Upload Videos" at bounding box center [85, 24] width 43 height 10
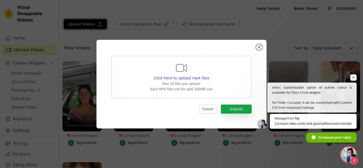
scroll to position [315, 0]
click at [352, 149] on span "Open chat" at bounding box center [349, 155] width 16 height 16
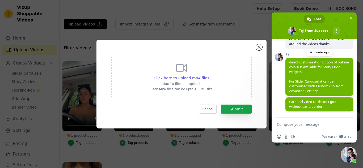
click at [313, 61] on span "direct customisation option of outline colour is available for Story Circle wid…" at bounding box center [319, 76] width 60 height 33
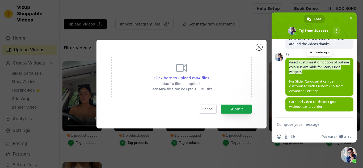
click at [313, 61] on span "direct customisation option of outline colour is available for Story Circle wid…" at bounding box center [319, 76] width 60 height 33
click at [314, 69] on span "direct customisation option of outline colour is available for Story Circle wid…" at bounding box center [319, 76] width 60 height 33
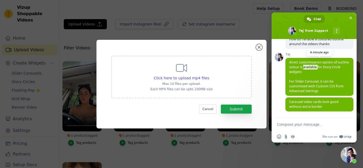
click at [314, 69] on span "direct customisation option of outline colour is available for Story Circle wid…" at bounding box center [319, 76] width 60 height 33
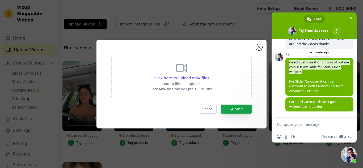
click at [314, 69] on span "direct customisation option of outline colour is available for Story Circle wid…" at bounding box center [319, 76] width 60 height 33
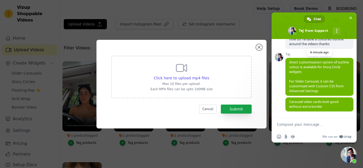
click at [318, 86] on span "direct customisation option of outline colour is available for Story Circle wid…" at bounding box center [319, 76] width 60 height 33
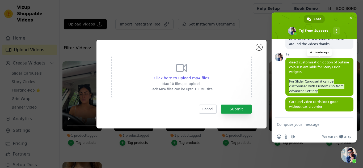
click at [318, 86] on span "direct customisation option of outline colour is available for Story Circle wid…" at bounding box center [319, 76] width 60 height 33
click at [316, 94] on span "direct customisation option of outline colour is available for Story Circle wid…" at bounding box center [319, 77] width 68 height 38
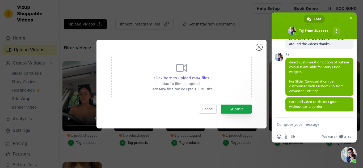
click at [306, 125] on textarea "Compose your message..." at bounding box center [308, 124] width 63 height 5
click at [347, 157] on span "Close chat" at bounding box center [349, 155] width 16 height 16
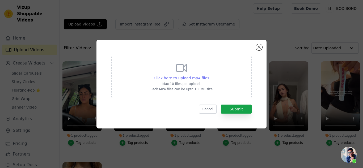
click at [188, 76] on span "Click here to upload mp4 files" at bounding box center [182, 78] width 56 height 4
click at [209, 75] on input "Click here to upload mp4 files Max 10 files per upload. Each MP4 files can be u…" at bounding box center [209, 75] width 0 height 0
type input "C:\fakepath\07fc3e574ccf448d8f137c785e026efc.HD-720p-4.5Mbps-56547933.mp4"
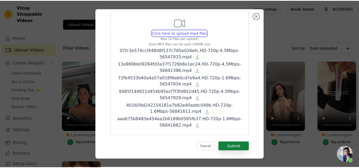
scroll to position [20, 0]
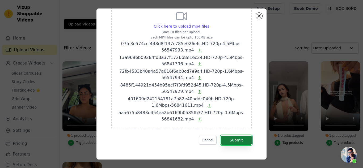
click at [238, 142] on button "Submit" at bounding box center [236, 140] width 31 height 9
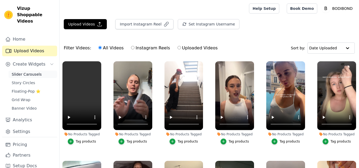
click at [16, 71] on link "Slider Carousels" at bounding box center [33, 74] width 49 height 7
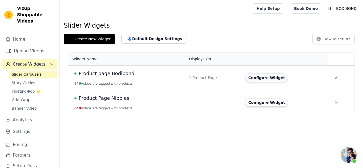
scroll to position [315, 0]
click at [263, 104] on button "Configure Widget" at bounding box center [266, 102] width 43 height 9
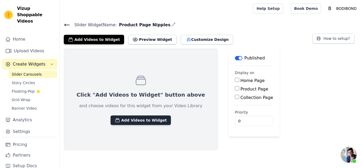
click at [127, 119] on button "Add Videos to Widget" at bounding box center [141, 121] width 60 height 10
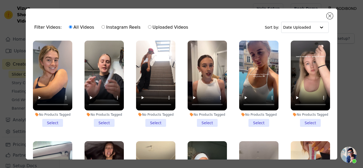
click at [53, 121] on li "No Products Tagged Select" at bounding box center [52, 84] width 39 height 86
click at [0, 0] on input "No Products Tagged Select" at bounding box center [0, 0] width 0 height 0
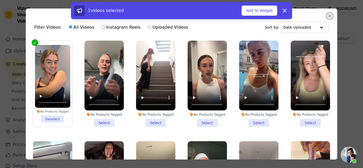
click at [100, 120] on li "No Products Tagged Select" at bounding box center [104, 84] width 39 height 86
click at [0, 0] on input "No Products Tagged Select" at bounding box center [0, 0] width 0 height 0
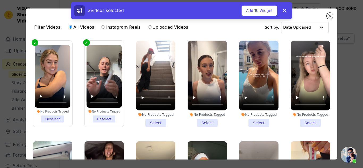
click at [151, 119] on li "No Products Tagged Select" at bounding box center [155, 84] width 39 height 86
click at [0, 0] on input "No Products Tagged Select" at bounding box center [0, 0] width 0 height 0
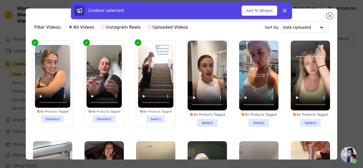
click at [151, 119] on li "No Products Tagged Select" at bounding box center [155, 84] width 35 height 78
click at [0, 0] on input "No Products Tagged Select" at bounding box center [0, 0] width 0 height 0
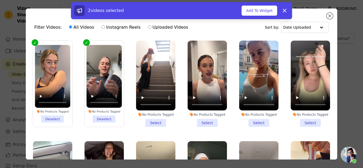
click at [202, 122] on li "No Products Tagged Select" at bounding box center [207, 84] width 39 height 86
click at [0, 0] on input "No Products Tagged Select" at bounding box center [0, 0] width 0 height 0
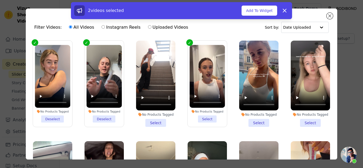
click at [202, 122] on li "No Products Tagged Select" at bounding box center [206, 84] width 35 height 78
click at [0, 0] on input "No Products Tagged Select" at bounding box center [0, 0] width 0 height 0
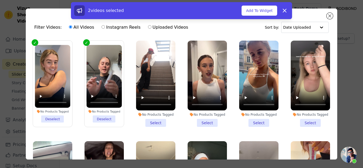
click at [154, 121] on li "No Products Tagged Select" at bounding box center [155, 84] width 39 height 86
click at [0, 0] on input "No Products Tagged Select" at bounding box center [0, 0] width 0 height 0
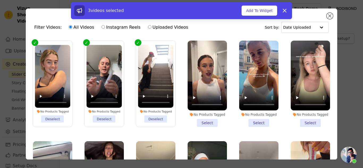
click at [207, 121] on li "No Products Tagged Select" at bounding box center [207, 84] width 39 height 86
click at [0, 0] on input "No Products Tagged Select" at bounding box center [0, 0] width 0 height 0
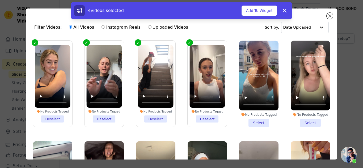
click at [255, 120] on li "No Products Tagged Select" at bounding box center [258, 84] width 39 height 86
click at [0, 0] on input "No Products Tagged Select" at bounding box center [0, 0] width 0 height 0
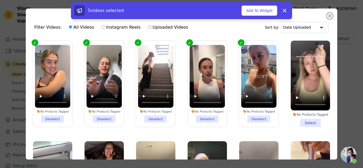
click at [302, 120] on li "No Products Tagged Select" at bounding box center [310, 84] width 39 height 86
click at [0, 0] on input "No Products Tagged Select" at bounding box center [0, 0] width 0 height 0
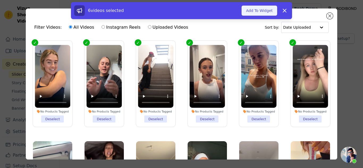
click at [263, 12] on button "Add To Widget" at bounding box center [260, 11] width 36 height 10
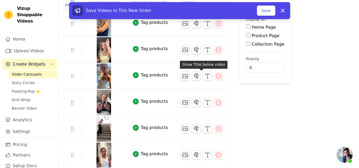
scroll to position [27, 0]
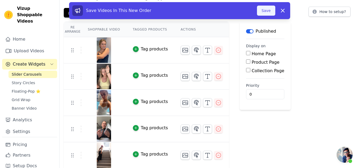
click at [268, 11] on button "Save" at bounding box center [266, 11] width 18 height 10
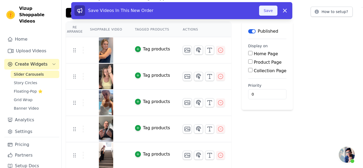
scroll to position [0, 0]
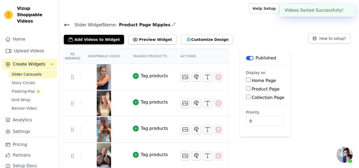
click at [246, 89] on input "Product Page" at bounding box center [248, 88] width 4 height 4
checkbox input "true"
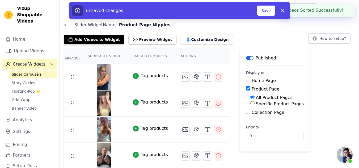
click at [256, 104] on label "Specific Product Pages" at bounding box center [280, 104] width 48 height 5
click at [255, 104] on input "Specific Product Pages" at bounding box center [252, 103] width 4 height 4
radio input "true"
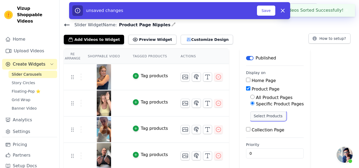
click at [260, 117] on button "Select Products" at bounding box center [268, 116] width 36 height 9
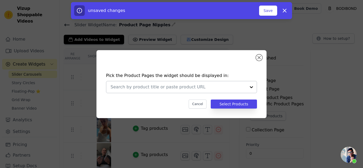
click at [228, 89] on input "text" at bounding box center [179, 87] width 136 height 6
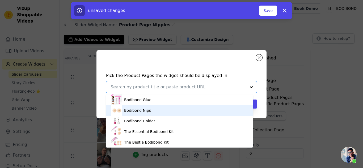
click at [165, 109] on div "Bodibond Nips" at bounding box center [179, 110] width 136 height 11
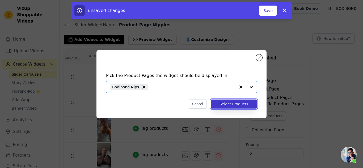
click at [255, 103] on button "Select Products" at bounding box center [234, 104] width 46 height 9
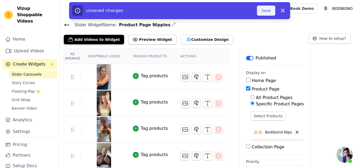
click at [271, 9] on button "Save" at bounding box center [266, 11] width 18 height 10
click at [270, 11] on button "Save" at bounding box center [266, 11] width 18 height 10
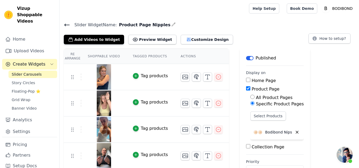
drag, startPoint x: 198, startPoint y: 41, endPoint x: 216, endPoint y: 45, distance: 18.3
click at [218, 47] on div "Slider Widget Name: Product Page Nipples Add Videos to Widget Preview Widget Cu…" at bounding box center [209, 121] width 299 height 201
click at [68, 27] on icon at bounding box center [67, 25] width 6 height 6
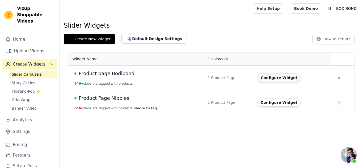
click at [276, 78] on button "Configure Widget" at bounding box center [278, 78] width 43 height 9
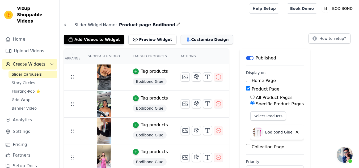
click at [195, 41] on button "Customize Design" at bounding box center [207, 40] width 52 height 10
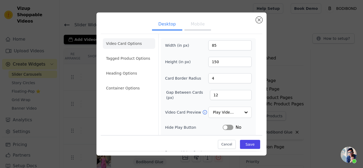
click at [111, 51] on ul "Video Card Options Tagged Product Options Heading Options Container Options" at bounding box center [129, 66] width 52 height 60
click at [114, 56] on li "Tagged Product Options" at bounding box center [129, 58] width 52 height 11
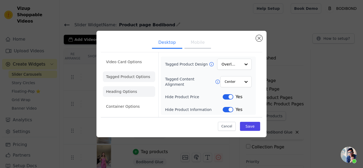
click at [137, 91] on li "Heading Options" at bounding box center [129, 91] width 52 height 11
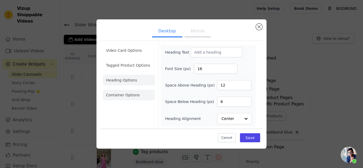
click at [134, 92] on li "Container Options" at bounding box center [129, 95] width 52 height 11
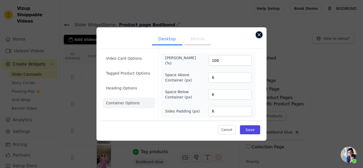
click at [257, 33] on button "Close modal" at bounding box center [259, 35] width 6 height 6
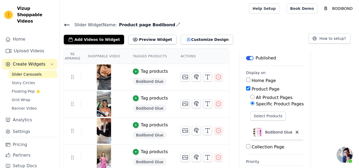
click at [66, 25] on icon at bounding box center [67, 25] width 5 height 2
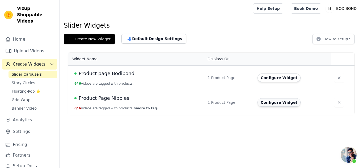
click at [268, 100] on button "Configure Widget" at bounding box center [278, 102] width 43 height 9
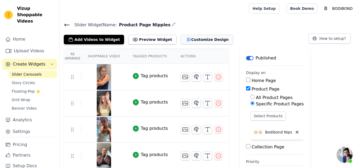
click at [188, 42] on button "Customize Design" at bounding box center [207, 40] width 52 height 10
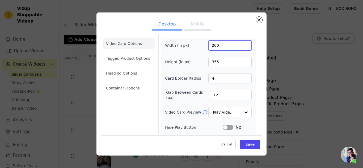
click at [219, 47] on input "200" at bounding box center [229, 45] width 43 height 10
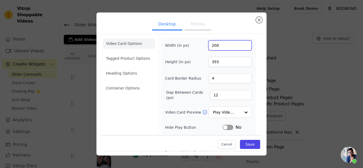
click at [212, 44] on input "200" at bounding box center [229, 45] width 43 height 10
click at [212, 44] on input "2080" at bounding box center [229, 45] width 43 height 10
type input "85"
click at [218, 60] on input "355" at bounding box center [229, 62] width 43 height 10
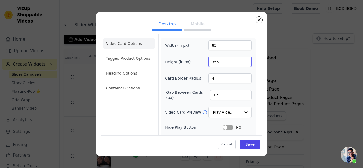
click at [218, 60] on input "355" at bounding box center [229, 62] width 43 height 10
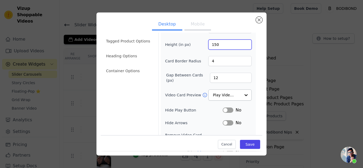
scroll to position [27, 0]
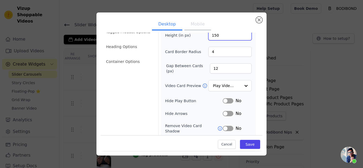
type input "150"
click at [225, 111] on button "Label" at bounding box center [228, 113] width 11 height 5
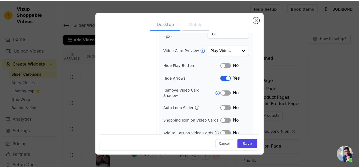
scroll to position [63, 0]
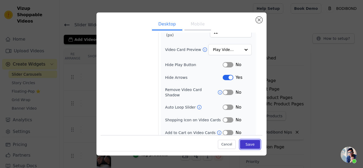
click at [244, 142] on button "Save" at bounding box center [250, 144] width 20 height 9
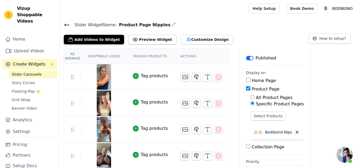
click at [60, 24] on div "Slider Widget Name: Product Page Nipples Add Videos to Widget Preview Widget Cu…" at bounding box center [209, 32] width 299 height 23
click at [65, 24] on icon at bounding box center [67, 25] width 5 height 2
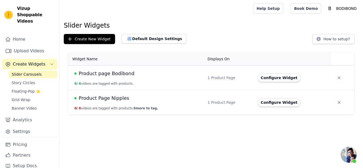
click at [104, 97] on span "Product Page Nipples" at bounding box center [104, 98] width 50 height 7
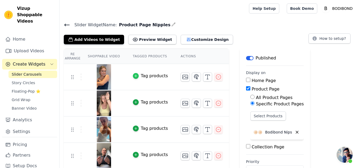
click at [134, 77] on icon "button" at bounding box center [136, 76] width 4 height 4
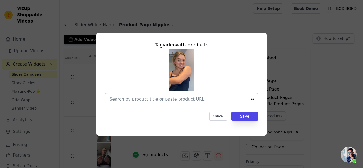
click at [179, 98] on input "text" at bounding box center [178, 99] width 138 height 6
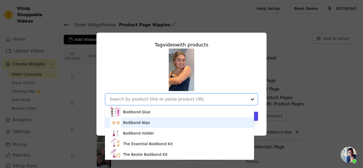
click at [155, 120] on div "Bodibond Nips" at bounding box center [179, 122] width 138 height 11
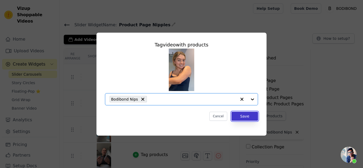
click at [247, 119] on button "Save" at bounding box center [244, 116] width 27 height 9
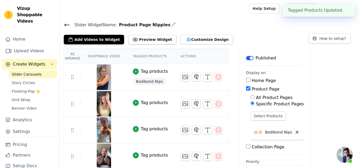
click at [147, 102] on div "Tag products" at bounding box center [154, 103] width 27 height 6
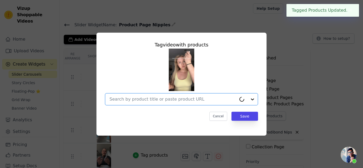
click at [154, 98] on input "text" at bounding box center [172, 99] width 127 height 6
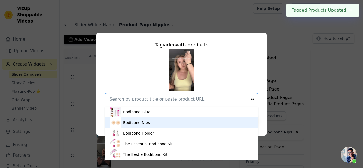
click at [156, 124] on div "Bodibond Nips" at bounding box center [181, 122] width 142 height 11
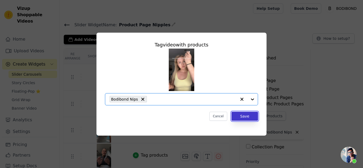
click at [247, 119] on button "Save" at bounding box center [244, 116] width 27 height 9
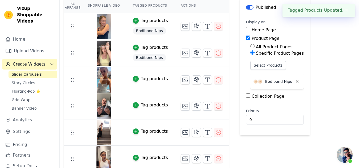
scroll to position [53, 0]
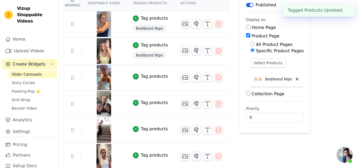
click at [145, 77] on div "Tag products" at bounding box center [154, 76] width 27 height 6
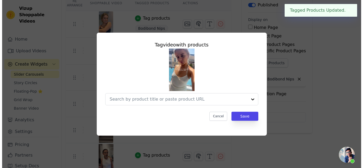
scroll to position [0, 0]
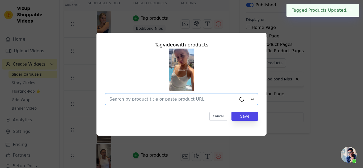
click at [152, 102] on input "text" at bounding box center [172, 99] width 127 height 6
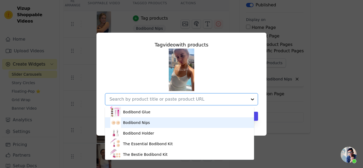
click at [153, 122] on div "Bodibond Nips" at bounding box center [179, 122] width 138 height 11
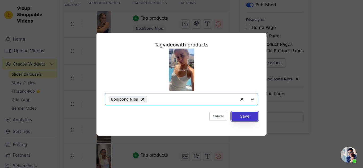
click at [252, 118] on button "Save" at bounding box center [244, 116] width 27 height 9
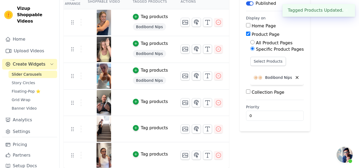
scroll to position [55, 0]
click at [141, 100] on div "Tag products" at bounding box center [154, 101] width 27 height 6
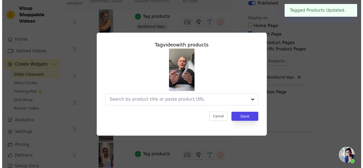
scroll to position [0, 0]
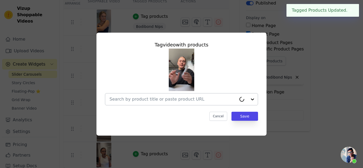
click at [166, 100] on input "text" at bounding box center [172, 99] width 127 height 6
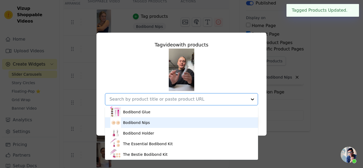
click at [160, 121] on div "Bodibond Nips" at bounding box center [181, 122] width 142 height 11
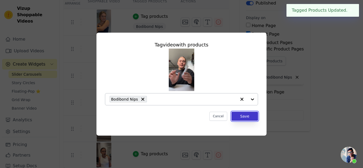
click at [244, 118] on button "Save" at bounding box center [244, 116] width 27 height 9
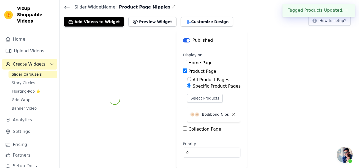
scroll to position [55, 0]
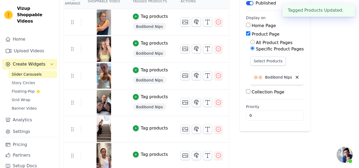
click at [148, 123] on td "Tag products" at bounding box center [150, 129] width 48 height 26
click at [150, 126] on div "Tag products" at bounding box center [154, 128] width 27 height 6
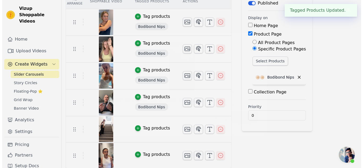
scroll to position [0, 0]
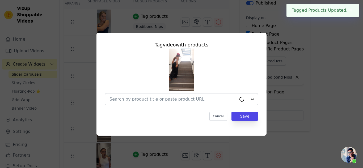
click at [180, 101] on input "text" at bounding box center [172, 99] width 127 height 6
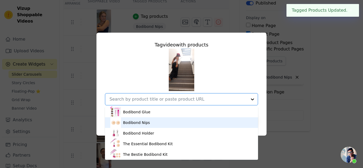
click at [167, 123] on div "Bodibond Nips" at bounding box center [181, 122] width 142 height 11
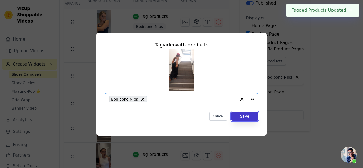
click at [246, 119] on button "Save" at bounding box center [244, 116] width 27 height 9
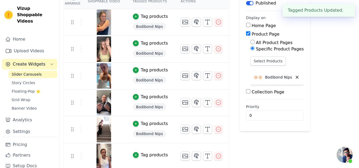
scroll to position [56, 0]
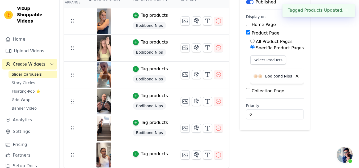
click at [145, 152] on div "Tag products" at bounding box center [154, 154] width 27 height 6
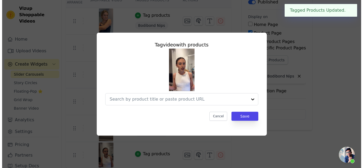
scroll to position [0, 0]
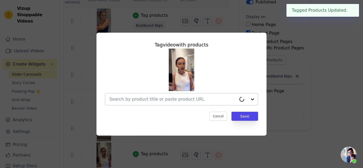
click at [165, 97] on input "text" at bounding box center [172, 99] width 127 height 6
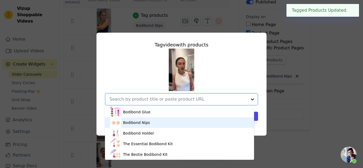
click at [167, 123] on div "Bodibond Nips" at bounding box center [179, 122] width 138 height 11
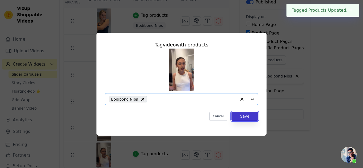
click at [248, 117] on button "Save" at bounding box center [244, 116] width 27 height 9
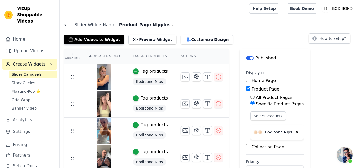
click at [63, 25] on div "Slider Widget Name: Product Page Nipples Add Videos to Widget Preview Widget Cu…" at bounding box center [209, 32] width 299 height 23
click at [65, 25] on icon at bounding box center [67, 25] width 5 height 2
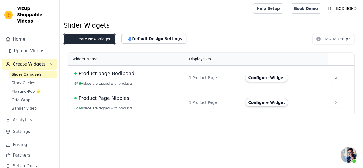
click at [104, 41] on button "Create New Widget" at bounding box center [89, 39] width 51 height 10
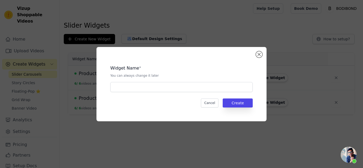
click at [170, 94] on div "Widget Name * You can always change it later Cancel Create" at bounding box center [181, 84] width 153 height 57
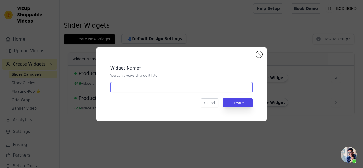
drag, startPoint x: 169, startPoint y: 89, endPoint x: 172, endPoint y: 88, distance: 2.9
click at [169, 89] on input "text" at bounding box center [181, 87] width 142 height 10
type input "Product Page Essential Bodibond Kit"
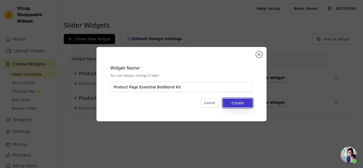
click at [242, 103] on button "Create" at bounding box center [238, 103] width 30 height 9
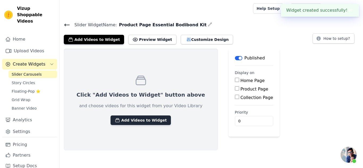
click at [135, 117] on button "Add Videos to Widget" at bounding box center [141, 121] width 60 height 10
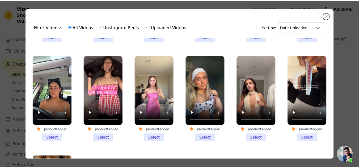
scroll to position [68, 0]
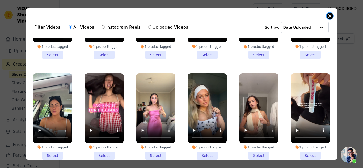
click at [330, 15] on button "Close modal" at bounding box center [330, 16] width 6 height 6
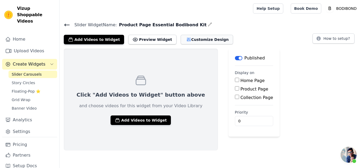
click at [196, 42] on button "Customize Design" at bounding box center [207, 40] width 52 height 10
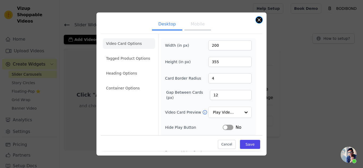
click at [256, 19] on button "Close modal" at bounding box center [259, 20] width 6 height 6
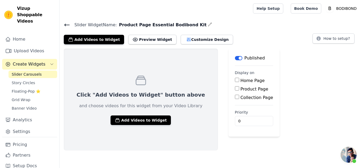
click at [348, 154] on span "Open chat" at bounding box center [349, 155] width 16 height 16
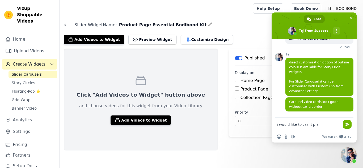
click at [151, 4] on div at bounding box center [155, 8] width 183 height 17
click at [29, 126] on link "Settings" at bounding box center [29, 131] width 55 height 11
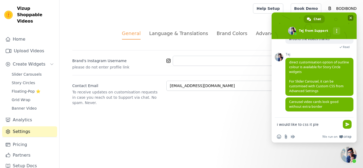
click at [350, 16] on span "Close chat" at bounding box center [351, 18] width 6 height 6
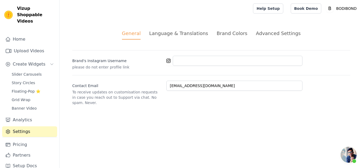
click at [273, 30] on div "Advanced Settings" at bounding box center [278, 33] width 45 height 7
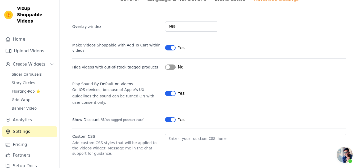
scroll to position [54, 0]
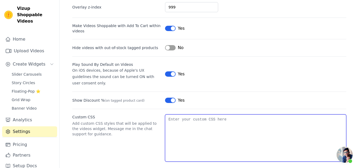
click at [202, 125] on textarea "Custom CSS" at bounding box center [255, 138] width 181 height 47
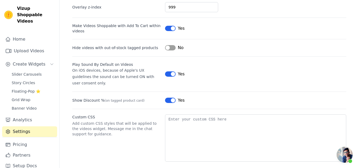
click at [346, 156] on span "Open chat" at bounding box center [345, 155] width 16 height 16
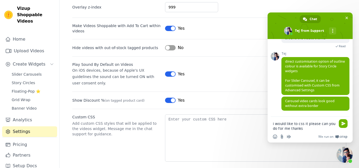
type textarea "i would like to css it please can you do for me thanks"
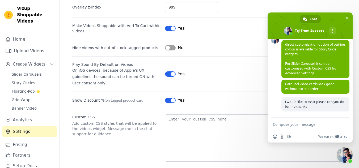
scroll to position [333, 0]
click at [310, 123] on textarea "Compose your message..." at bounding box center [304, 124] width 63 height 5
paste textarea "#FB53AE"
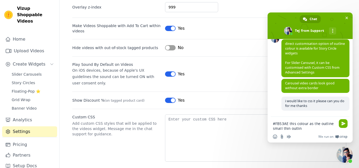
type textarea "#FB53AE this colour as the outline small thin outline"
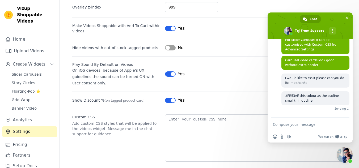
scroll to position [349, 0]
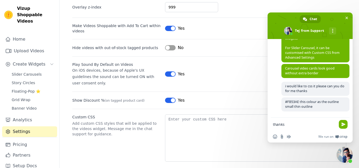
type textarea "thanks"
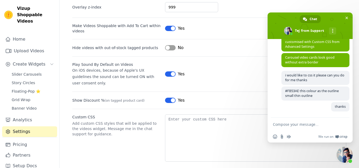
scroll to position [360, 0]
type textarea "on all the slider carousels"
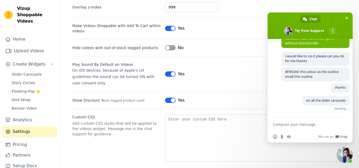
scroll to position [371, 0]
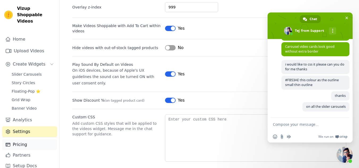
click at [20, 142] on link "Pricing" at bounding box center [29, 145] width 55 height 11
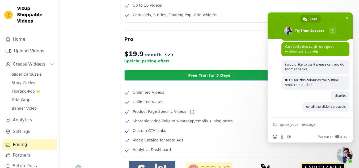
scroll to position [80, 0]
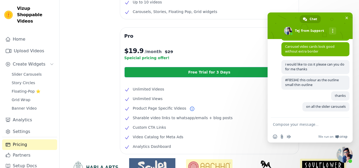
click at [73, 109] on div "Free $0 /month Current Plan Up to 10 videos Carousels, Stories, Floating Pop, G…" at bounding box center [209, 81] width 299 height 275
click at [36, 72] on span "Slider Carousels" at bounding box center [27, 74] width 30 height 5
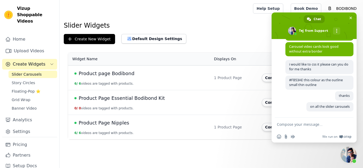
click at [200, 75] on div "Product page Bodibond" at bounding box center [140, 73] width 133 height 7
click at [113, 122] on span "Product Page Nipples" at bounding box center [104, 122] width 50 height 7
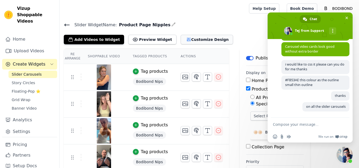
click at [181, 35] on button "Customize Design" at bounding box center [207, 40] width 52 height 10
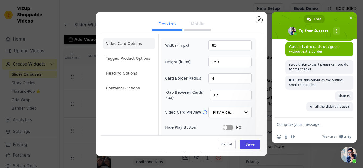
click at [141, 65] on ul "Video Card Options Tagged Product Options Heading Options Container Options" at bounding box center [129, 66] width 52 height 60
click at [129, 59] on li "Tagged Product Options" at bounding box center [129, 58] width 52 height 11
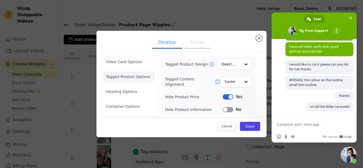
click at [225, 109] on button "Label" at bounding box center [228, 109] width 11 height 5
click at [243, 123] on button "Save" at bounding box center [250, 126] width 20 height 9
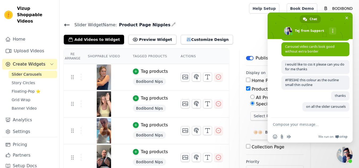
click at [350, 155] on span "Close chat" at bounding box center [345, 155] width 16 height 16
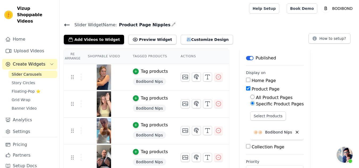
click at [349, 149] on span "Open chat" at bounding box center [345, 155] width 16 height 16
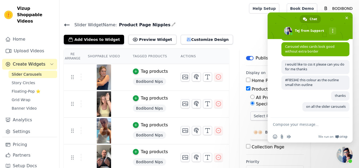
click at [335, 145] on div "Re Arrange Shoppable Video Tagged Products Actions Tag products Bodibond Nips T…" at bounding box center [209, 137] width 299 height 176
click at [254, 41] on div "Add Videos to Widget Preview Widget Customize Design How to setup?" at bounding box center [209, 39] width 291 height 12
click at [347, 156] on span "Close chat" at bounding box center [345, 155] width 16 height 16
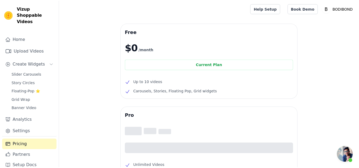
scroll to position [80, 0]
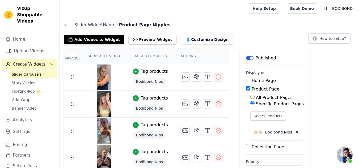
click at [349, 153] on span "Open chat" at bounding box center [345, 155] width 16 height 16
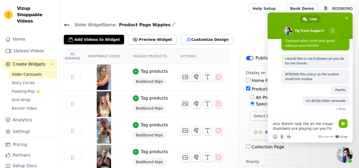
scroll to position [374, 0]
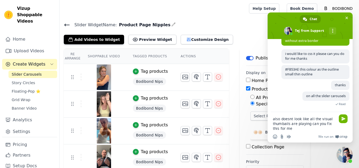
type textarea "also doesnt look like all the visual thumbails are playing can you fix this for…"
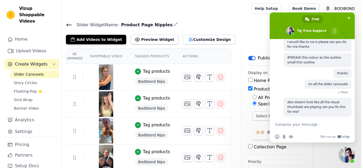
scroll to position [399, 0]
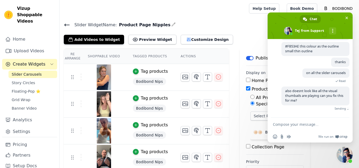
click at [345, 154] on span "Close chat" at bounding box center [345, 155] width 16 height 16
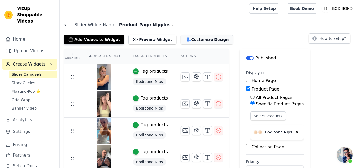
click at [194, 38] on button "Customize Design" at bounding box center [207, 40] width 52 height 10
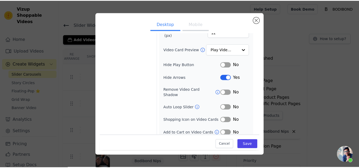
scroll to position [0, 0]
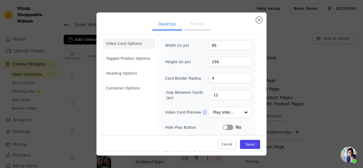
click at [137, 52] on ul "Video Card Options Tagged Product Options Heading Options Container Options" at bounding box center [129, 66] width 52 height 60
click at [136, 55] on li "Tagged Product Options" at bounding box center [129, 58] width 52 height 11
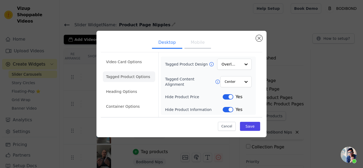
click at [143, 86] on li "Heading Options" at bounding box center [129, 91] width 52 height 11
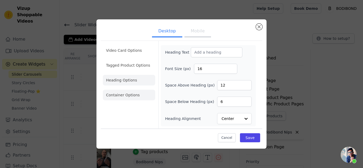
click at [142, 99] on li "Container Options" at bounding box center [129, 95] width 52 height 11
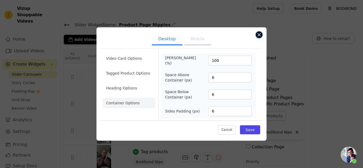
click at [260, 36] on button "Close modal" at bounding box center [259, 35] width 6 height 6
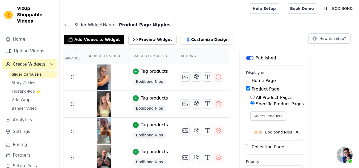
click at [348, 158] on span "Open chat" at bounding box center [345, 155] width 16 height 16
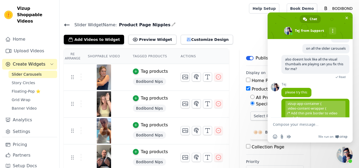
scroll to position [420, 0]
